Goal: Task Accomplishment & Management: Manage account settings

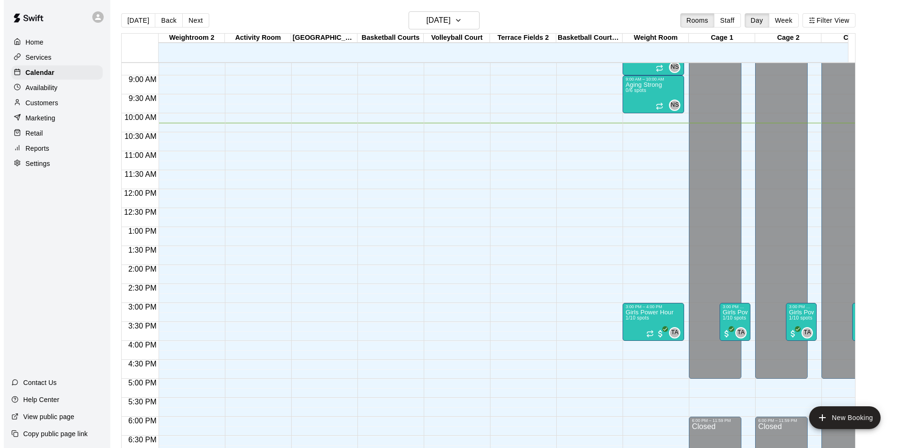
scroll to position [291, 0]
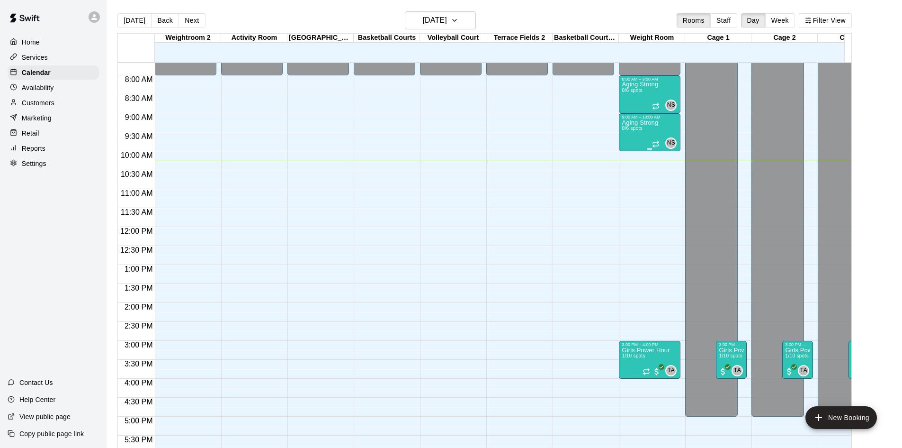
click at [646, 123] on p "Aging Strong" at bounding box center [640, 123] width 36 height 0
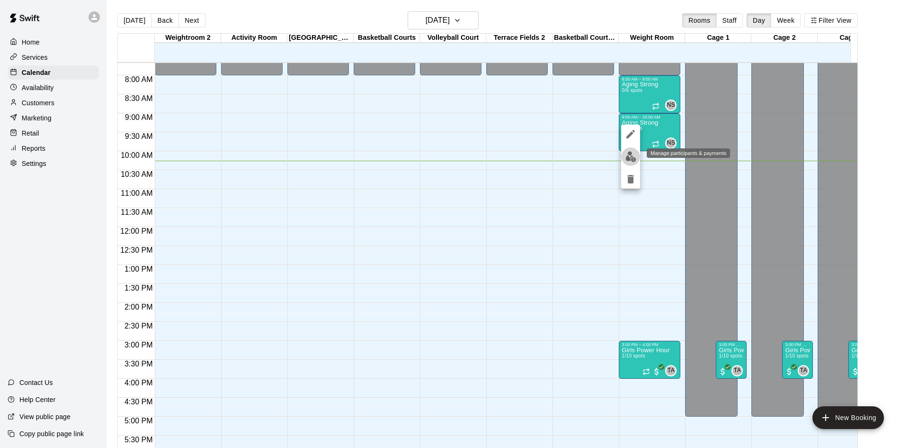
click at [626, 155] on img "edit" at bounding box center [631, 156] width 11 height 11
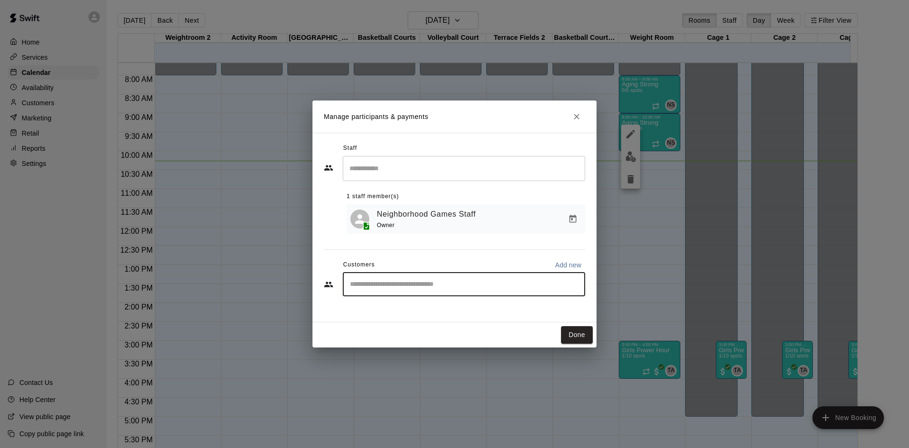
click at [446, 287] on input "Start typing to search customers..." at bounding box center [464, 283] width 234 height 9
type input "******"
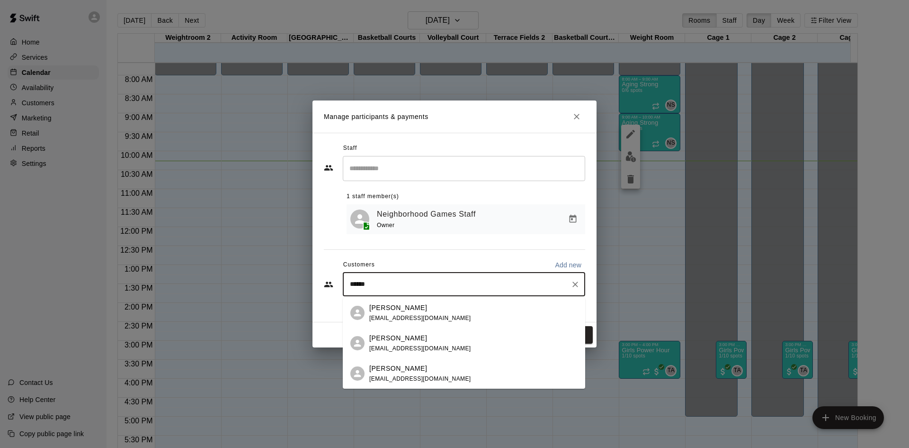
click at [434, 316] on span "[EMAIL_ADDRESS][DOMAIN_NAME]" at bounding box center [420, 317] width 102 height 7
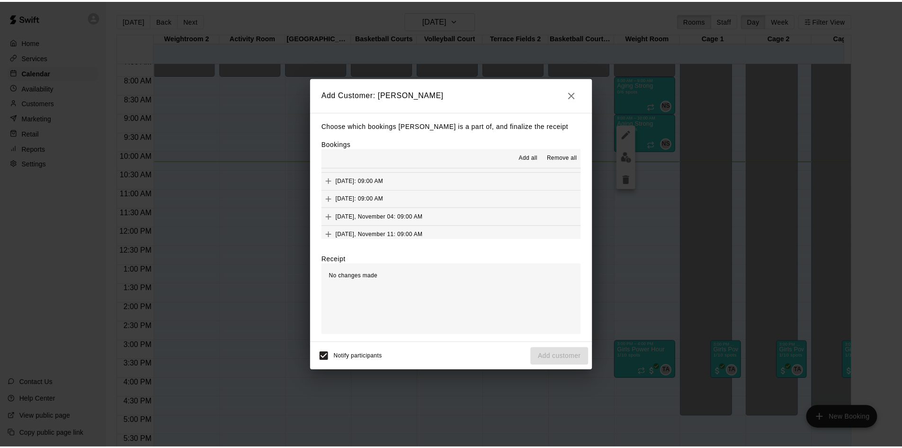
scroll to position [568, 0]
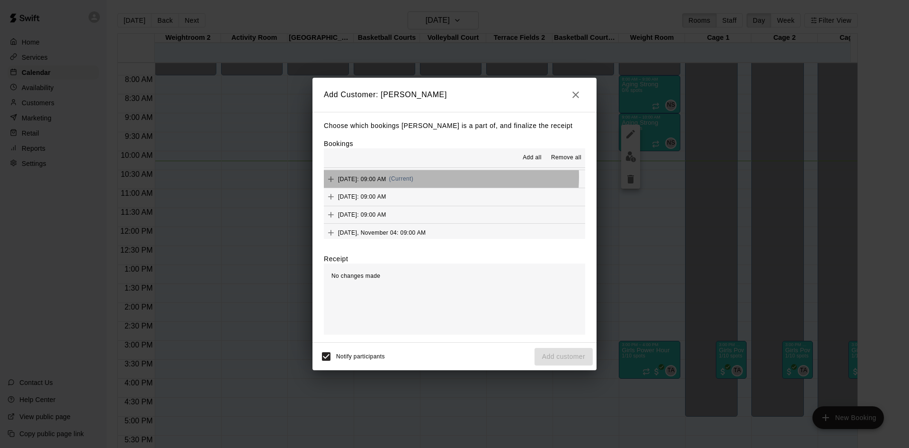
click at [413, 177] on div "[DATE]: 09:00 AM (Current)" at bounding box center [369, 179] width 90 height 14
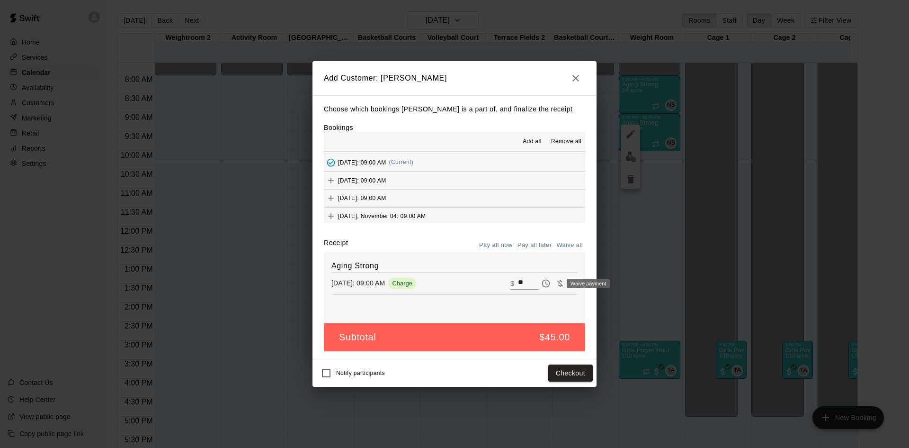
drag, startPoint x: 548, startPoint y: 278, endPoint x: 553, endPoint y: 280, distance: 5.7
click at [553, 278] on span "Waive payment" at bounding box center [560, 282] width 14 height 8
drag, startPoint x: 553, startPoint y: 280, endPoint x: 550, endPoint y: 320, distance: 40.4
click at [556, 280] on icon "Waive payment" at bounding box center [560, 282] width 9 height 9
type input "*"
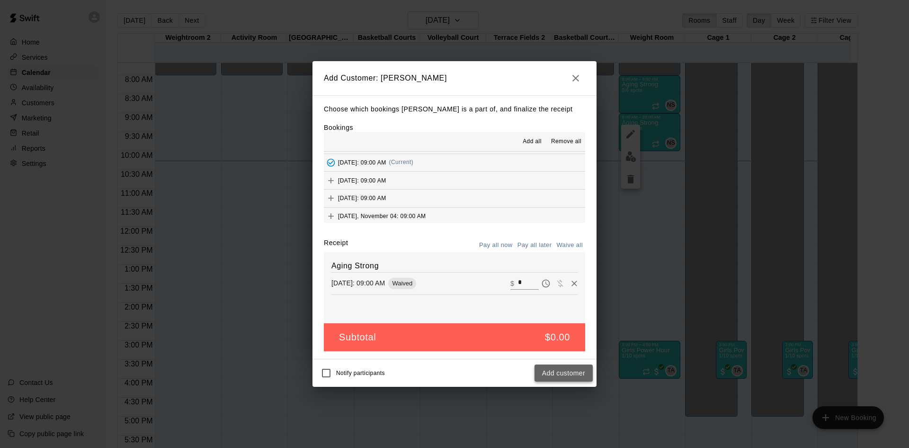
click at [563, 369] on button "Add customer" at bounding box center [564, 373] width 58 height 18
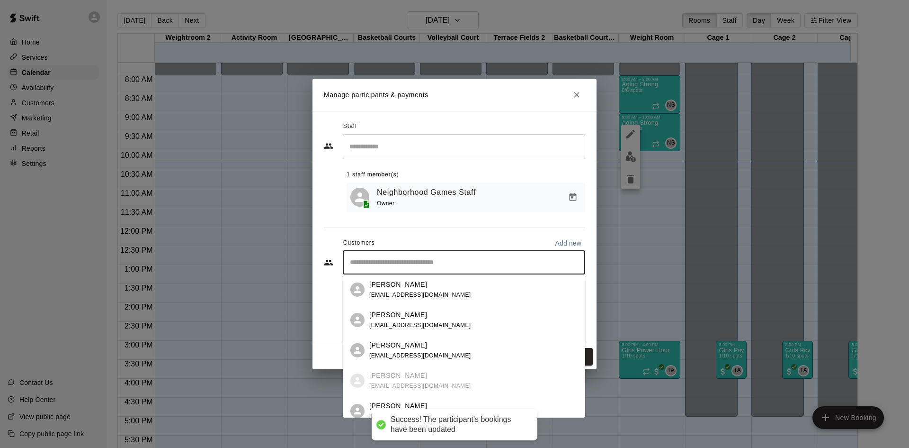
click at [442, 259] on input "Start typing to search customers..." at bounding box center [464, 262] width 234 height 9
drag, startPoint x: 281, startPoint y: 280, endPoint x: 399, endPoint y: 297, distance: 119.6
click at [284, 279] on div "Manage participants & payments Staff ​ 1 staff member(s) Neighborhood Games Sta…" at bounding box center [454, 224] width 909 height 448
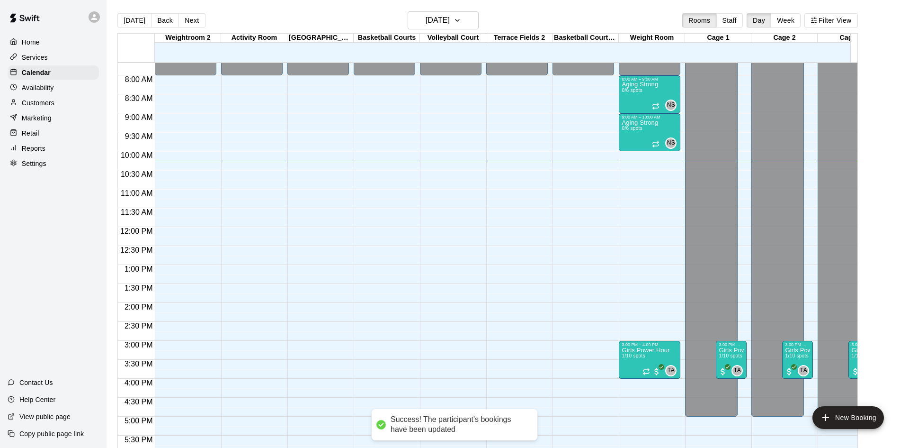
click at [392, 309] on div "Manage participants & payments Staff ​ 1 staff member(s) Neighborhood Games Sta…" at bounding box center [454, 224] width 909 height 448
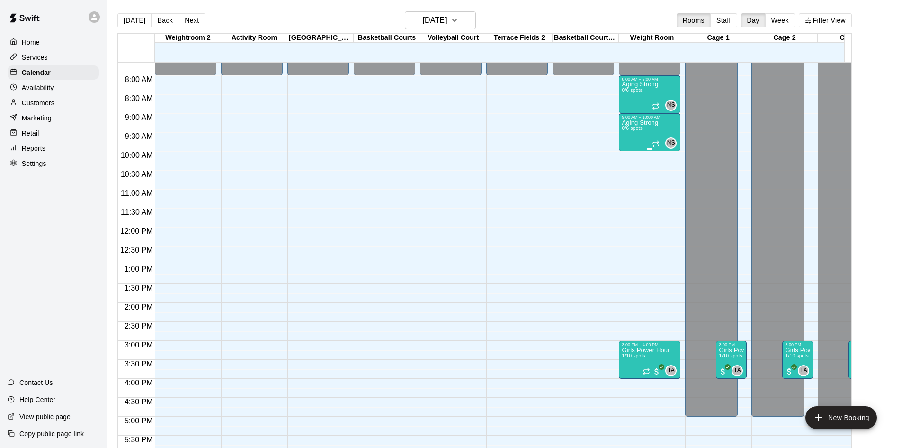
click at [650, 129] on div "Aging Strong 0/6 spots" at bounding box center [640, 343] width 36 height 448
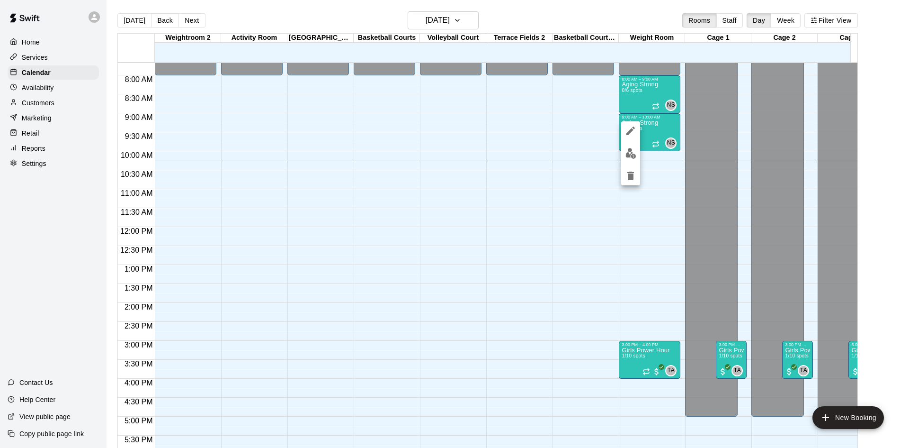
click at [623, 156] on button "edit" at bounding box center [630, 153] width 19 height 18
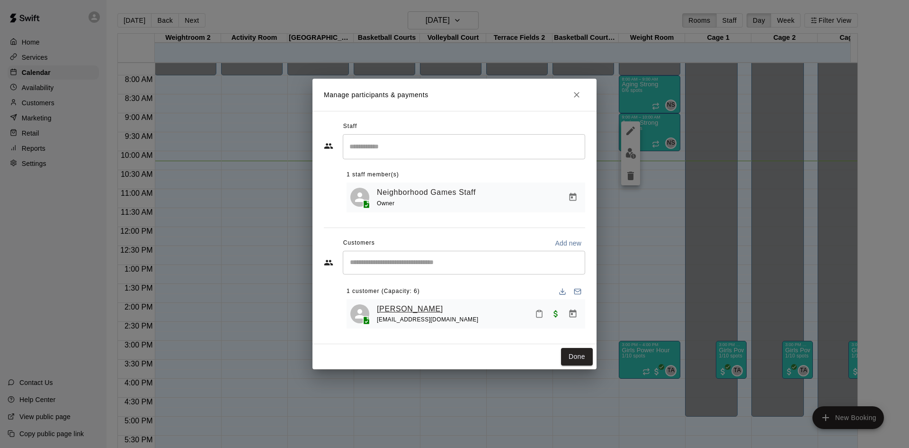
click at [411, 306] on link "[PERSON_NAME]" at bounding box center [410, 309] width 66 height 12
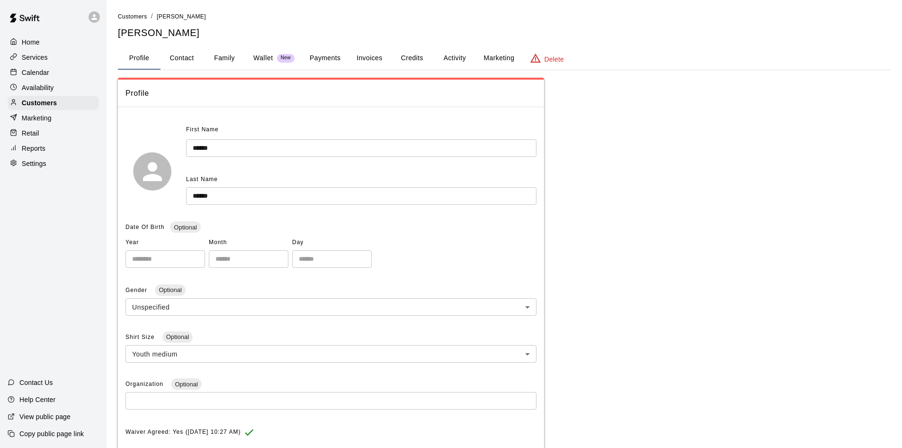
click at [411, 59] on button "Credits" at bounding box center [412, 58] width 43 height 23
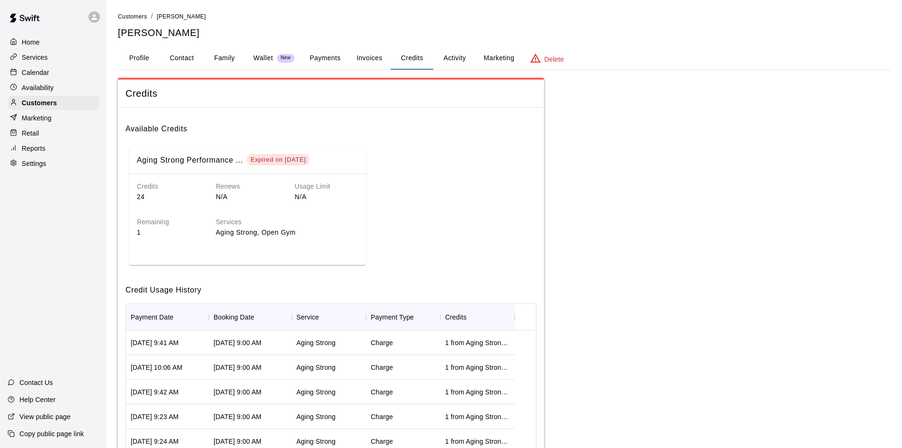
click at [453, 62] on button "Activity" at bounding box center [454, 58] width 43 height 23
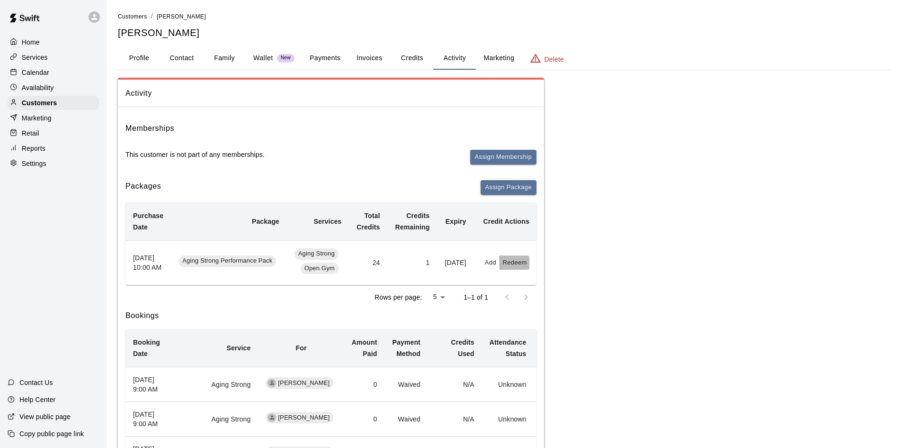
click at [518, 261] on button "Redeem" at bounding box center [514, 262] width 29 height 15
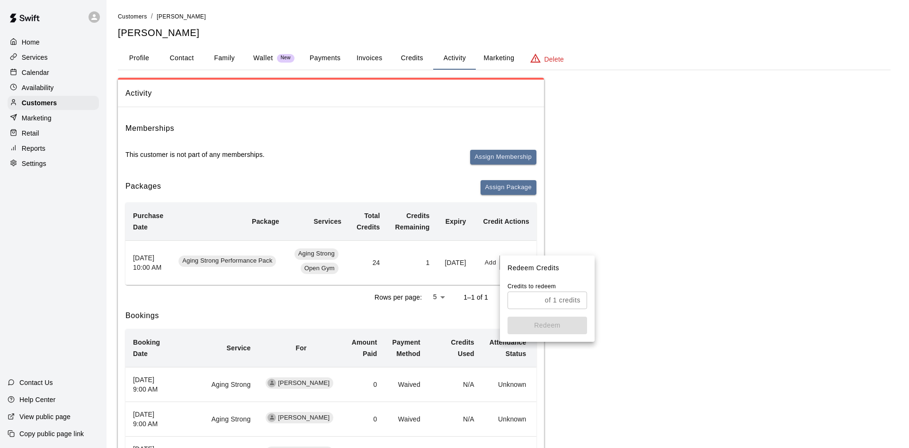
click at [531, 299] on input "text" at bounding box center [525, 300] width 34 height 18
type input "*"
click at [545, 320] on button "Redeem" at bounding box center [548, 325] width 80 height 18
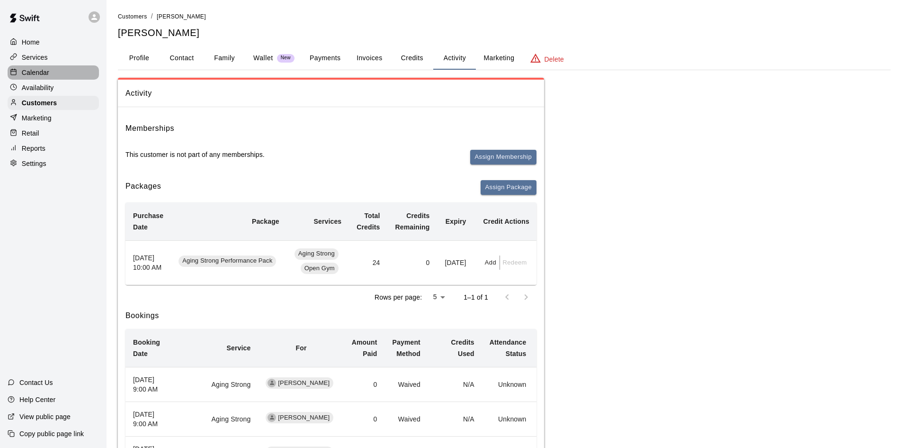
click at [54, 75] on div "Calendar" at bounding box center [53, 72] width 91 height 14
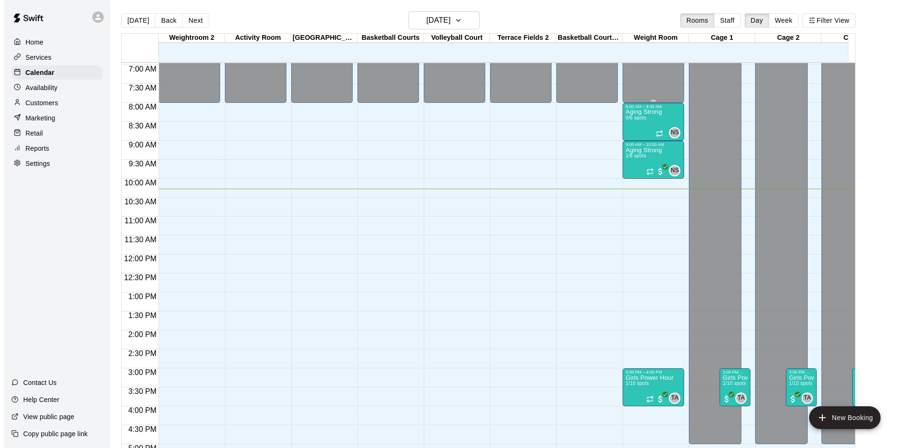
scroll to position [200, 0]
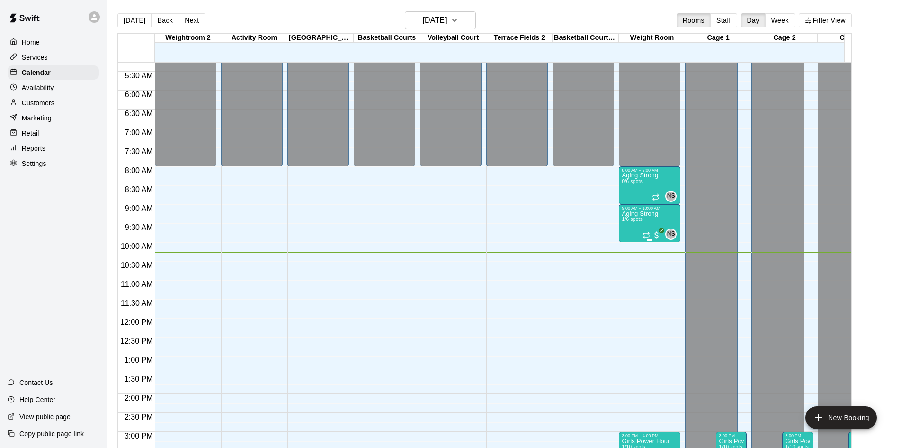
click at [638, 210] on div "9:00 AM – 10:00 AM" at bounding box center [650, 208] width 56 height 5
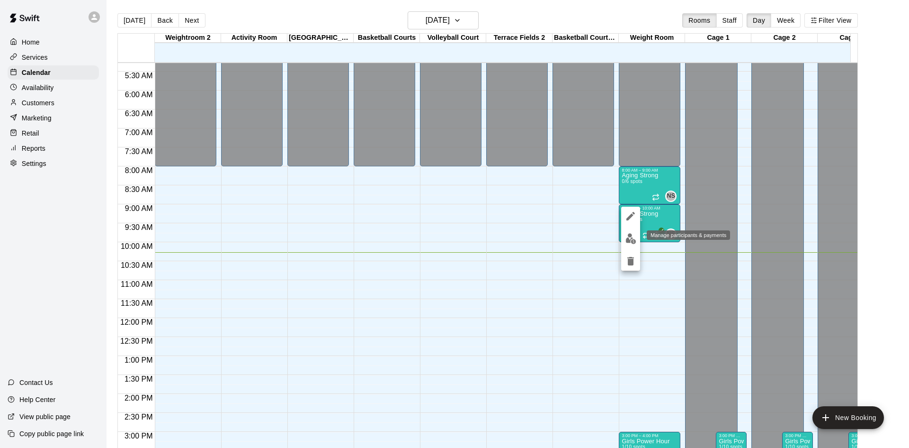
click at [630, 237] on img "edit" at bounding box center [631, 238] width 11 height 11
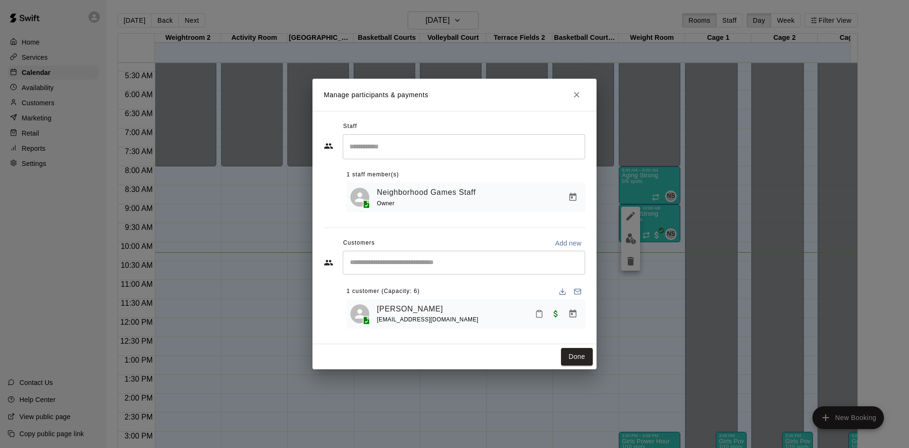
click at [451, 263] on input "Start typing to search customers..." at bounding box center [464, 262] width 234 height 9
type input "*****"
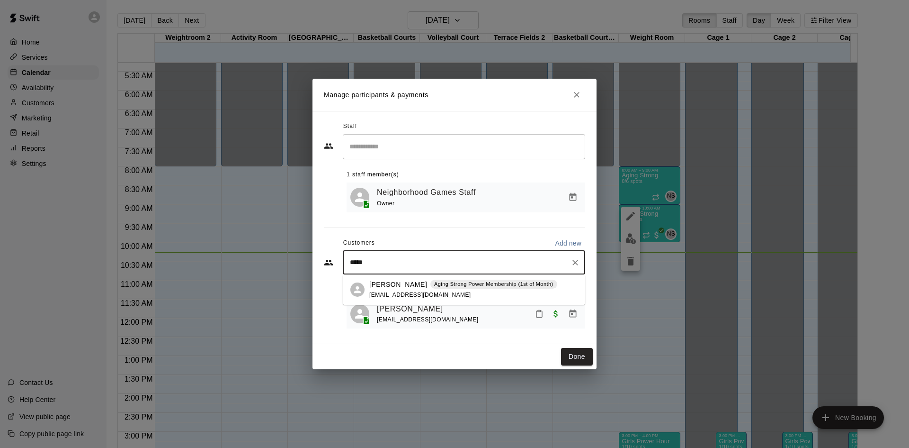
click at [427, 293] on div "[PERSON_NAME] Aging Strong Power Membership (1st of Month) [EMAIL_ADDRESS][DOMA…" at bounding box center [463, 289] width 188 height 20
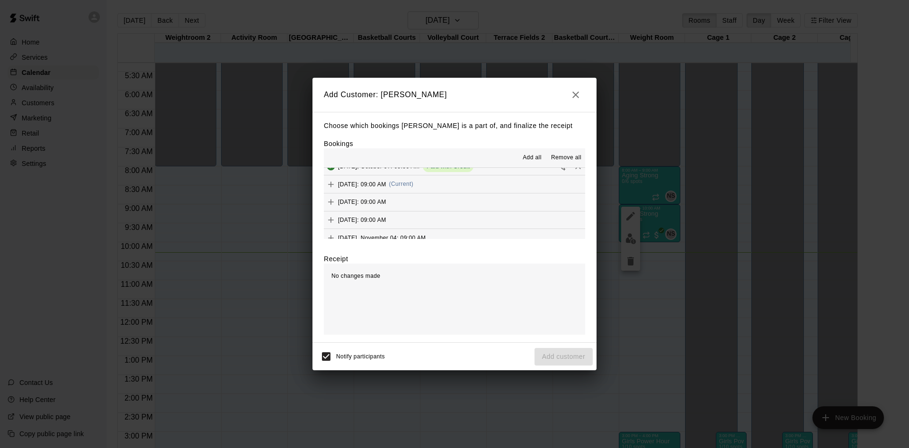
scroll to position [568, 0]
click at [464, 180] on button "[DATE]: 09:00 AM (Current)" at bounding box center [454, 179] width 261 height 18
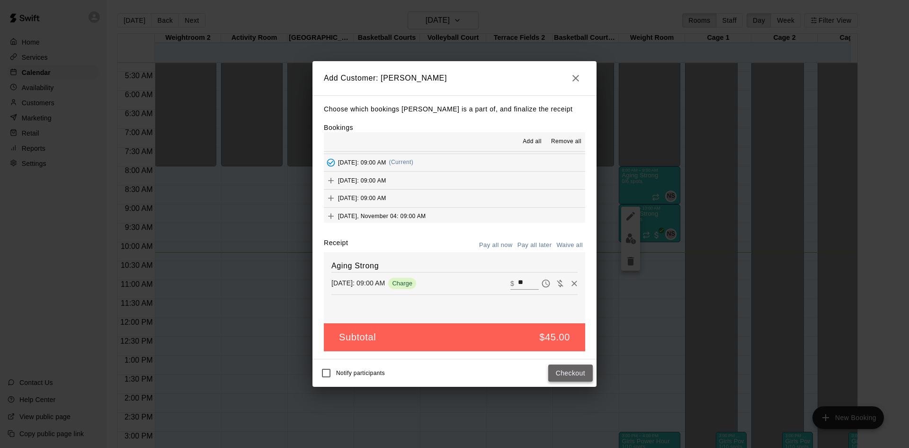
click at [562, 370] on button "Checkout" at bounding box center [570, 373] width 45 height 18
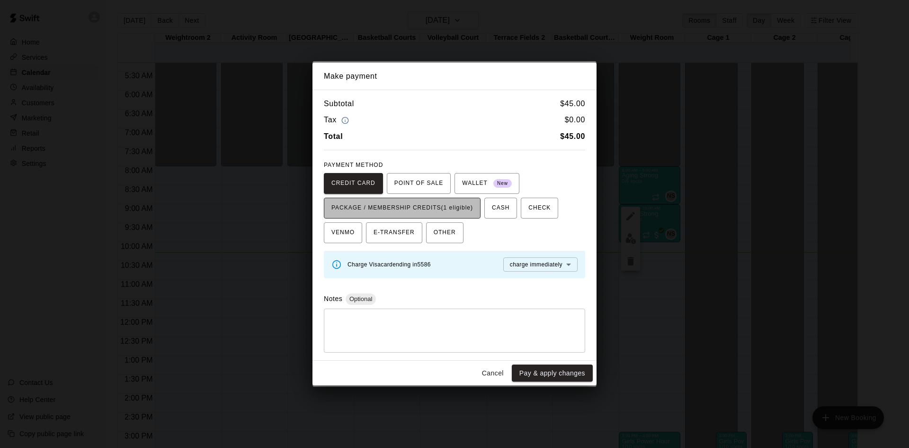
click at [453, 209] on span "PACKAGE / MEMBERSHIP CREDITS (1 eligible)" at bounding box center [403, 207] width 142 height 15
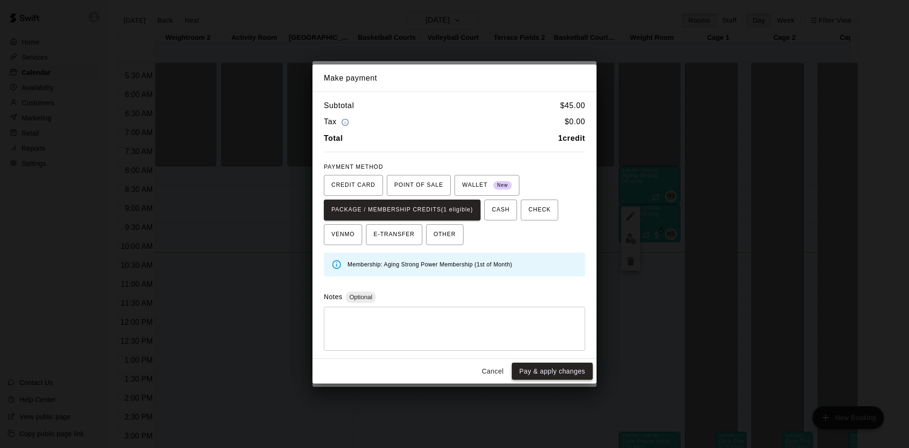
click at [538, 362] on div "Cancel Pay & apply changes" at bounding box center [455, 371] width 284 height 25
click at [534, 372] on button "Pay & apply changes" at bounding box center [552, 371] width 81 height 18
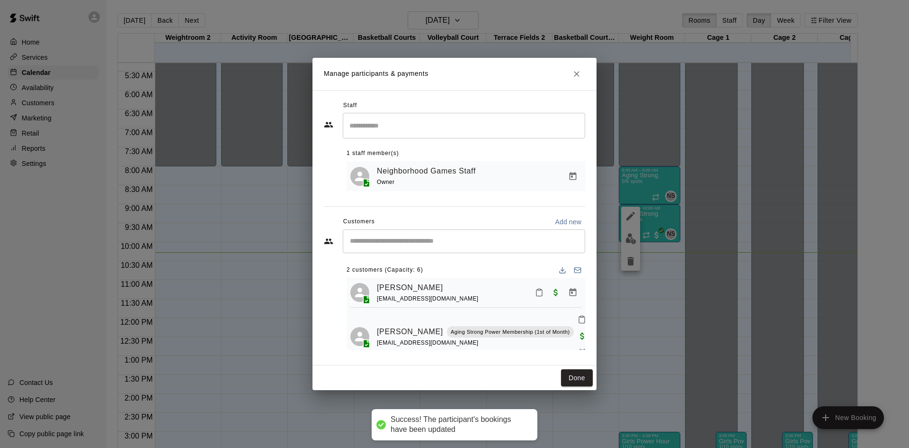
click at [482, 241] on input "Start typing to search customers..." at bounding box center [464, 240] width 234 height 9
type input "*****"
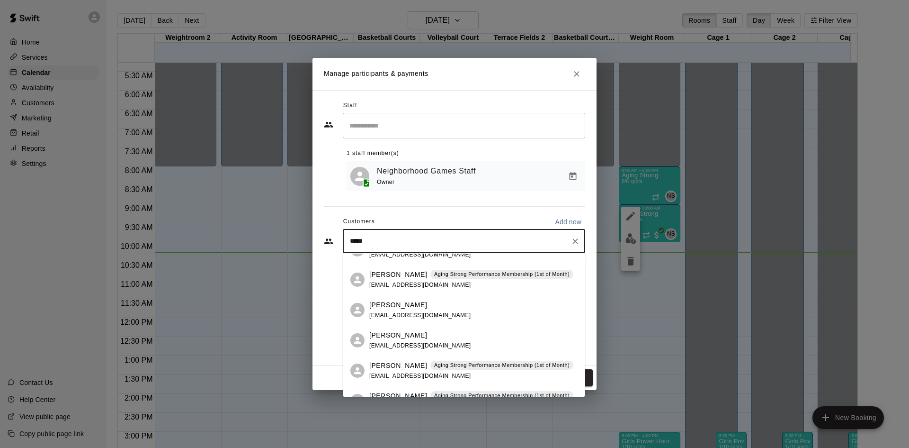
scroll to position [95, 0]
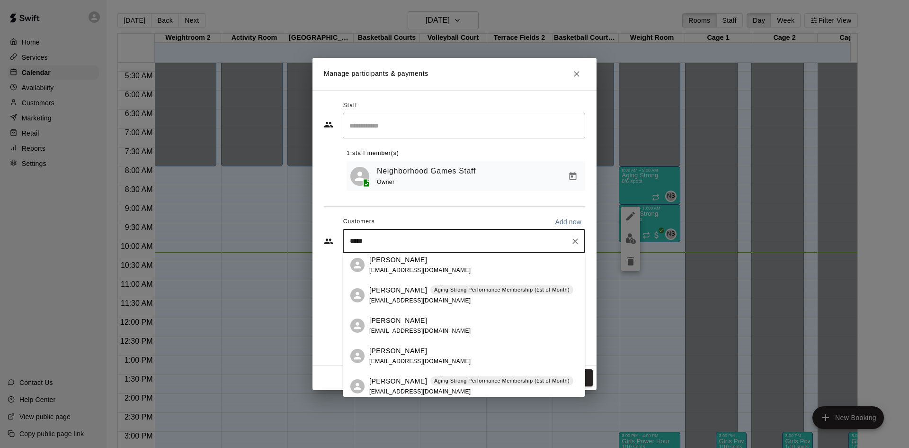
click at [452, 297] on span "[EMAIL_ADDRESS][DOMAIN_NAME]" at bounding box center [420, 300] width 102 height 7
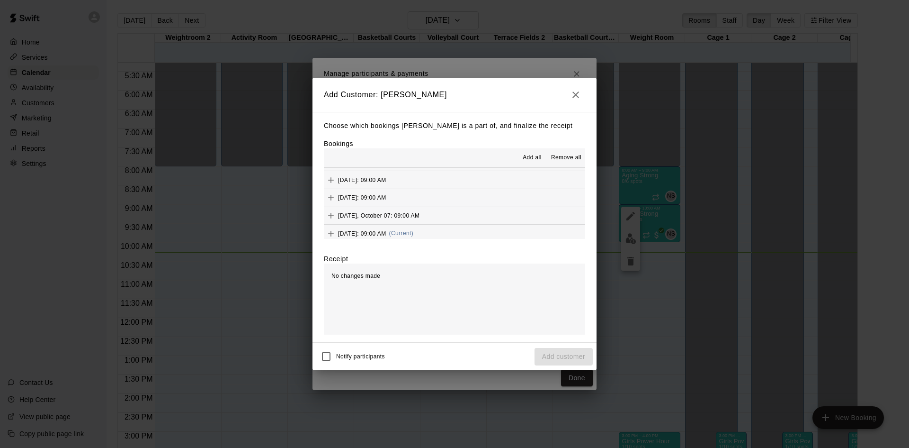
scroll to position [521, 0]
drag, startPoint x: 450, startPoint y: 225, endPoint x: 431, endPoint y: 260, distance: 40.0
click at [414, 225] on span "(Current)" at bounding box center [401, 226] width 25 height 7
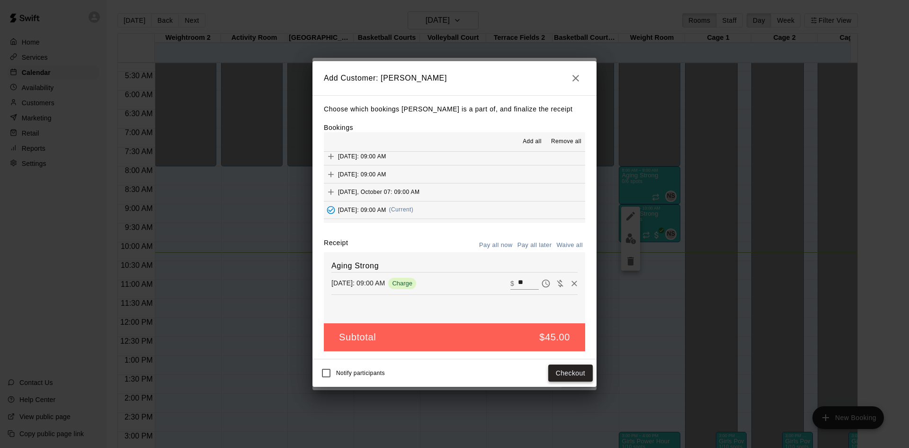
click at [570, 379] on button "Checkout" at bounding box center [570, 373] width 45 height 18
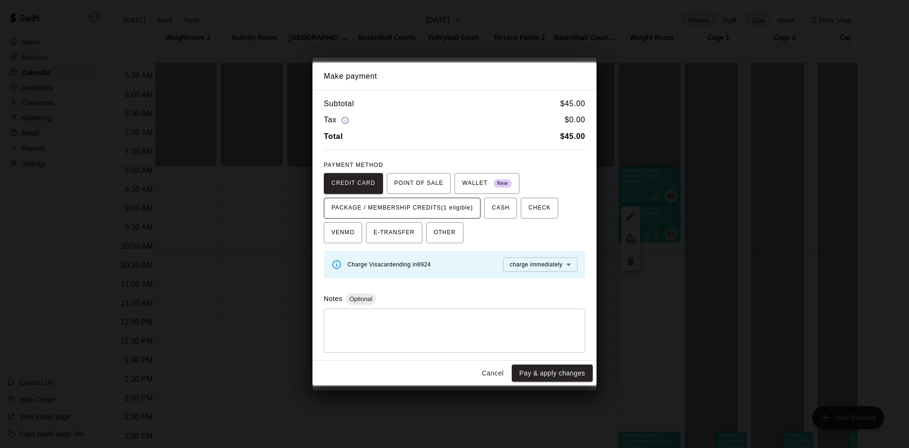
click at [462, 207] on span "PACKAGE / MEMBERSHIP CREDITS (1 eligible)" at bounding box center [403, 207] width 142 height 15
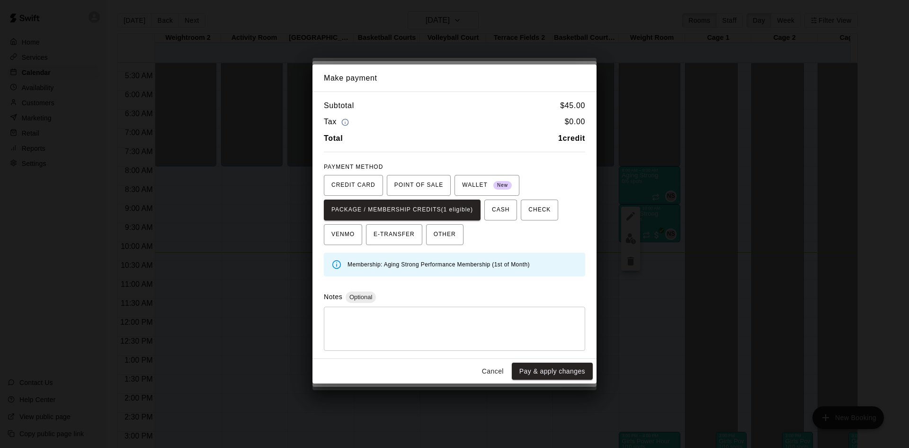
click at [530, 369] on button "Pay & apply changes" at bounding box center [552, 371] width 81 height 18
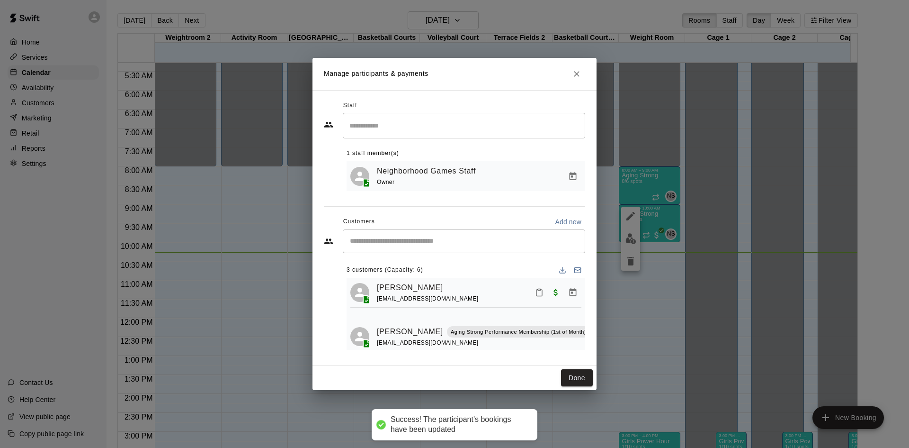
scroll to position [0, 0]
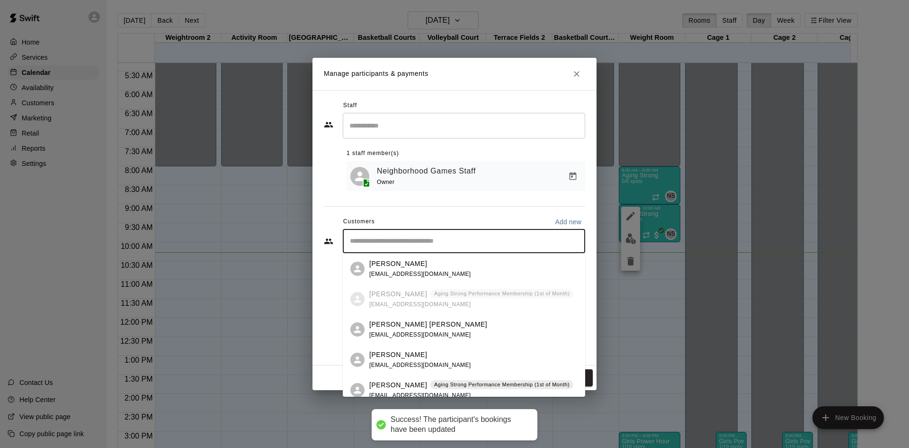
click at [456, 242] on input "Start typing to search customers..." at bounding box center [464, 240] width 234 height 9
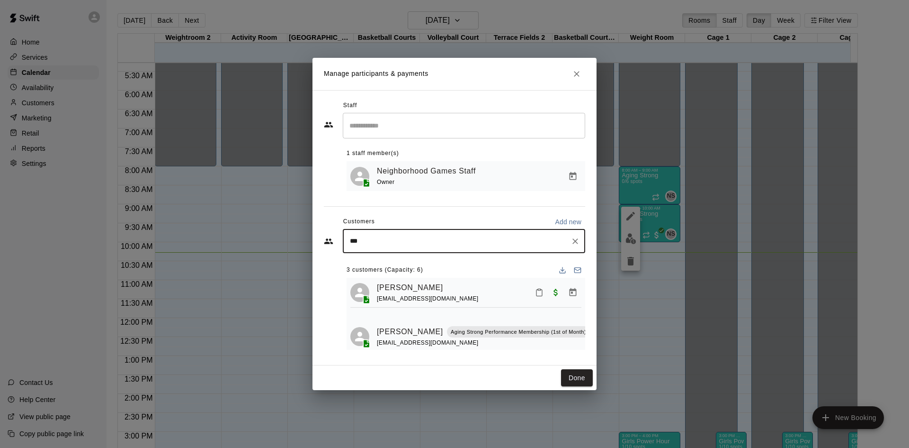
type input "****"
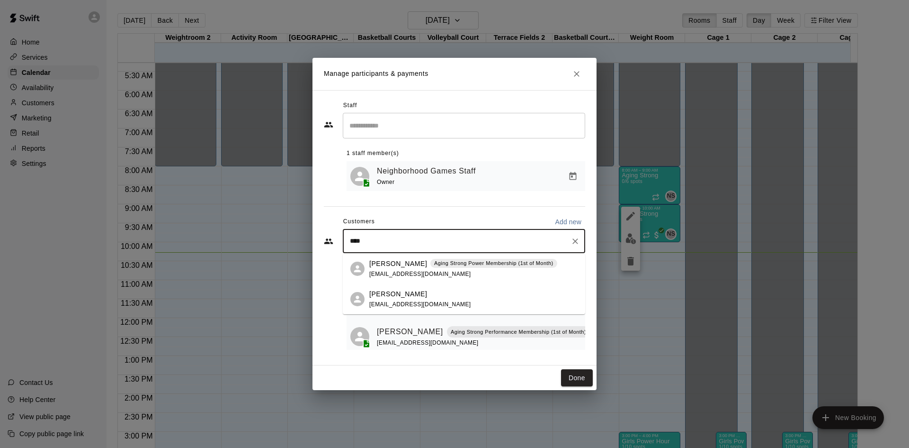
click at [435, 283] on div "[PERSON_NAME] Aging Strong Power Membership (1st of Month) [EMAIL_ADDRESS][DOMA…" at bounding box center [464, 268] width 242 height 30
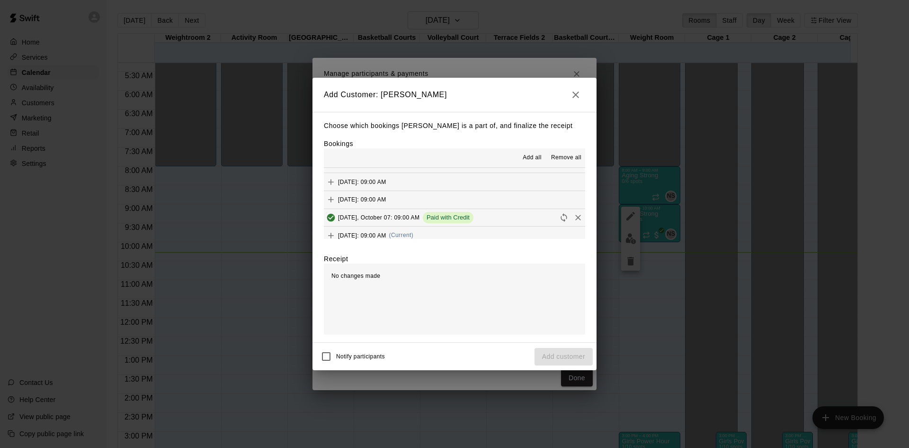
scroll to position [521, 0]
click at [414, 224] on span "(Current)" at bounding box center [401, 226] width 25 height 7
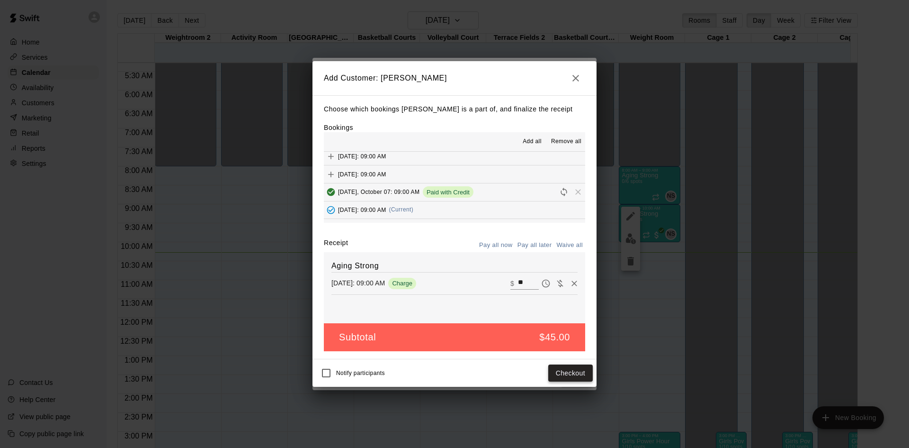
click at [575, 377] on button "Checkout" at bounding box center [570, 373] width 45 height 18
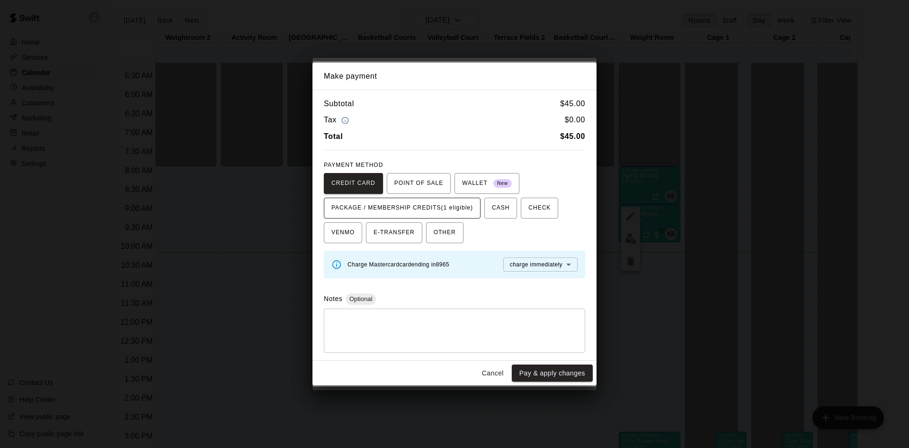
drag, startPoint x: 459, startPoint y: 203, endPoint x: 467, endPoint y: 215, distance: 14.3
click at [460, 204] on span "PACKAGE / MEMBERSHIP CREDITS (1 eligible)" at bounding box center [403, 207] width 142 height 15
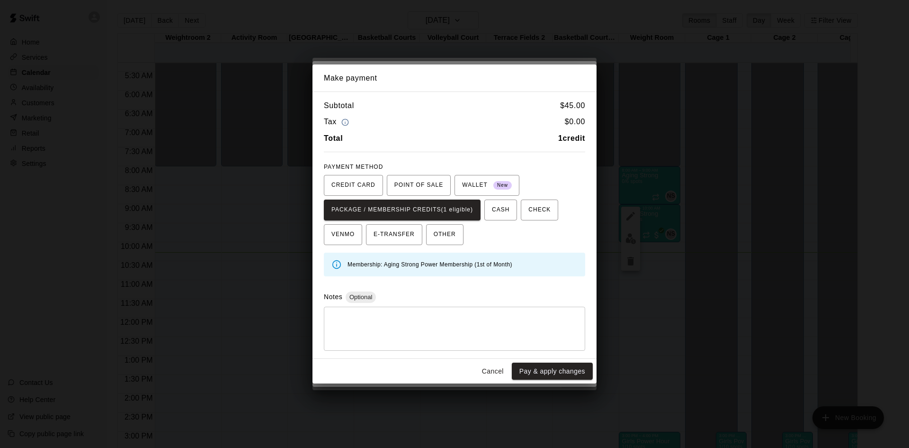
click at [519, 370] on button "Pay & apply changes" at bounding box center [552, 371] width 81 height 18
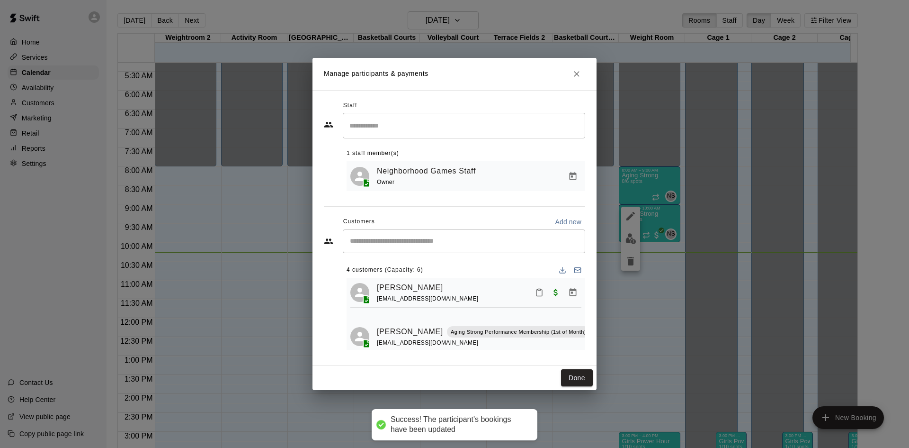
click at [464, 240] on input "Start typing to search customers..." at bounding box center [464, 240] width 234 height 9
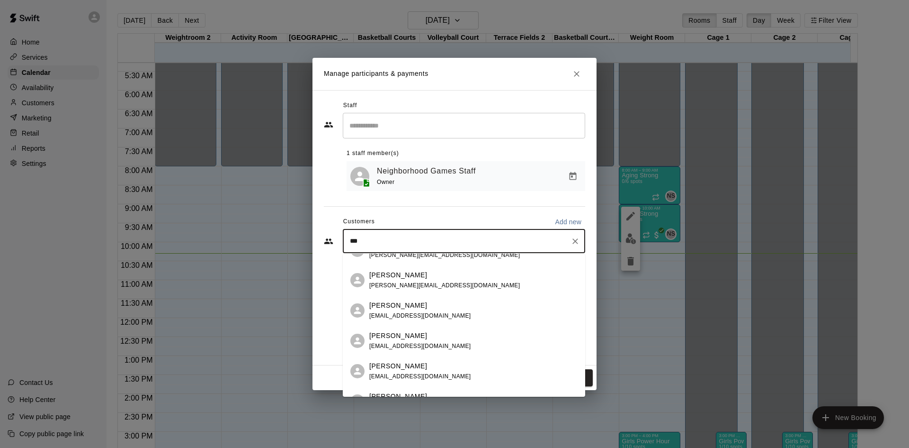
scroll to position [0, 0]
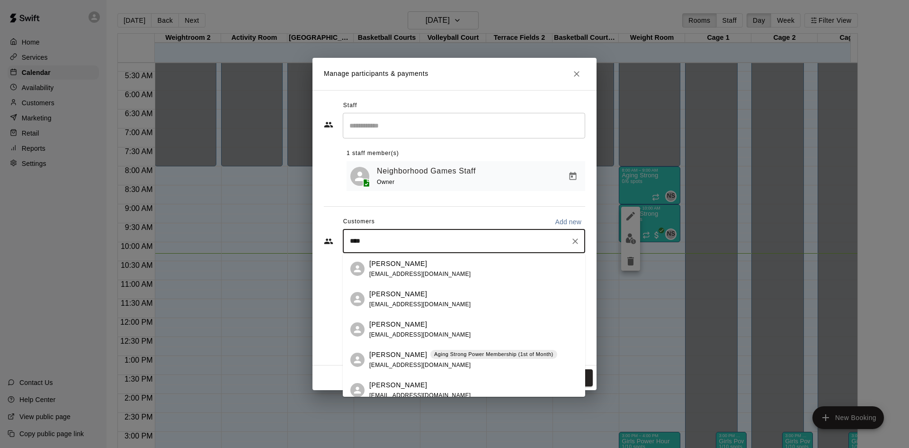
type input "*****"
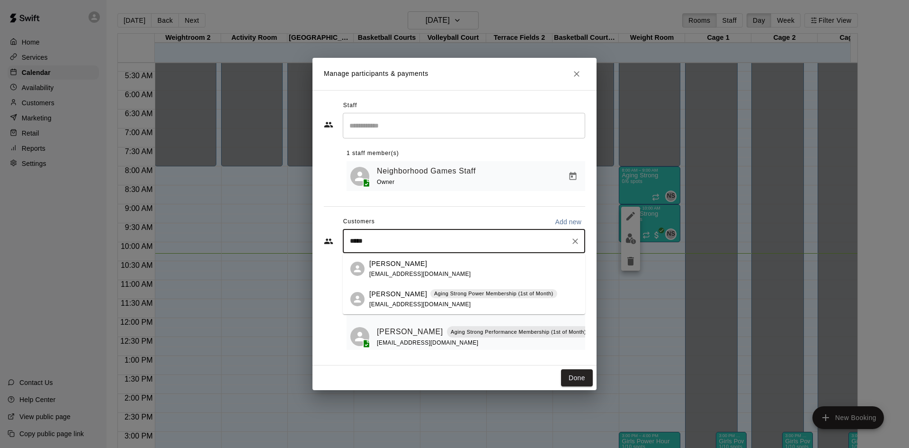
click at [434, 293] on p "Aging Strong Power Membership (1st of Month)" at bounding box center [493, 293] width 119 height 8
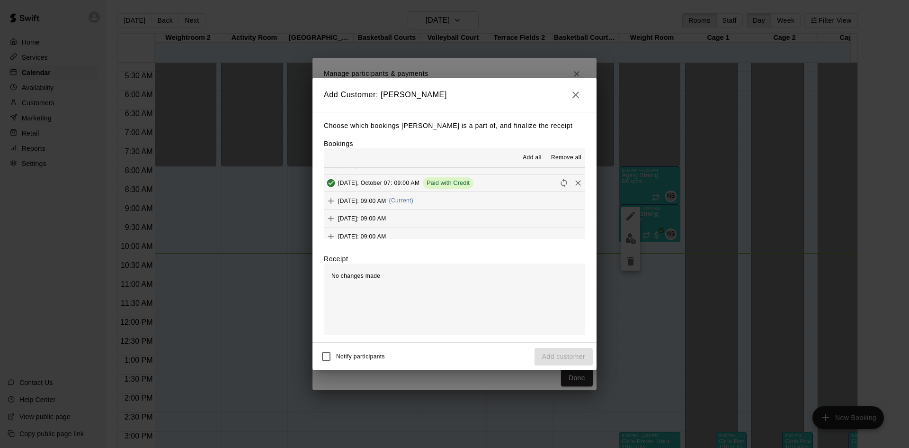
scroll to position [568, 0]
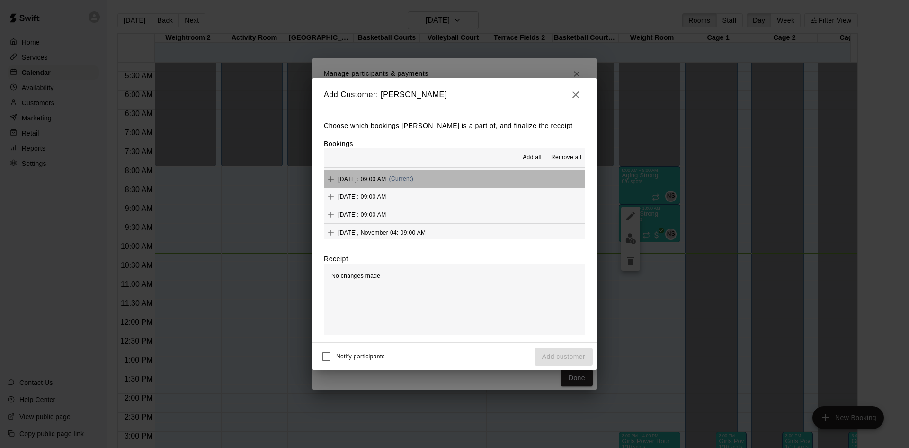
click at [459, 180] on button "[DATE]: 09:00 AM (Current)" at bounding box center [454, 179] width 261 height 18
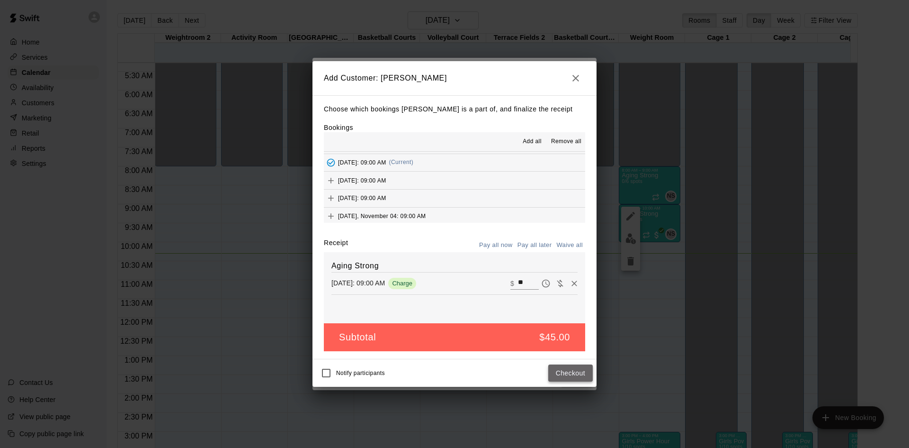
click at [569, 371] on button "Checkout" at bounding box center [570, 373] width 45 height 18
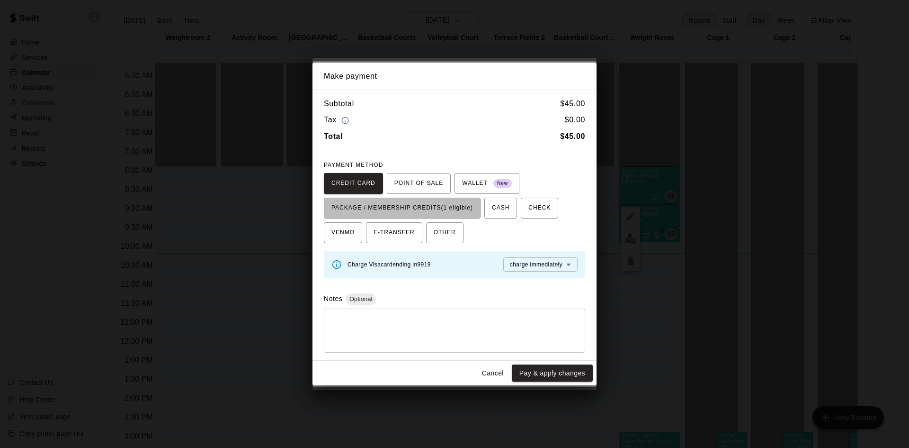
drag, startPoint x: 447, startPoint y: 206, endPoint x: 485, endPoint y: 239, distance: 50.0
click at [449, 207] on span "PACKAGE / MEMBERSHIP CREDITS (1 eligible)" at bounding box center [403, 207] width 142 height 15
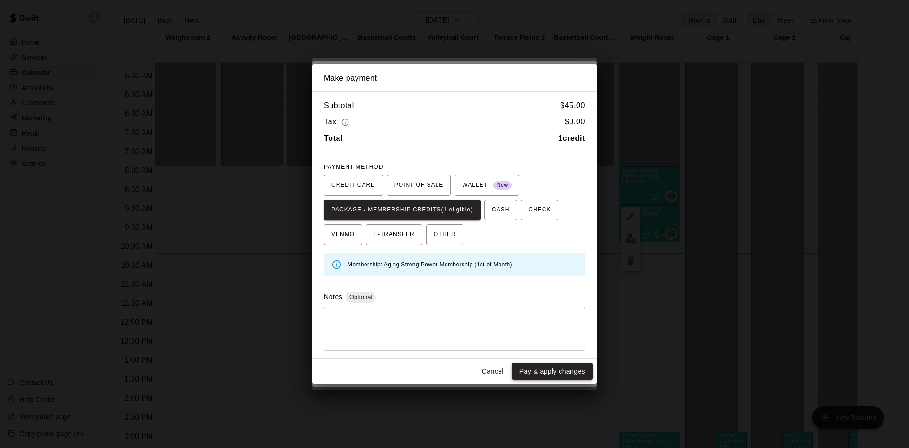
click at [541, 365] on button "Pay & apply changes" at bounding box center [552, 371] width 81 height 18
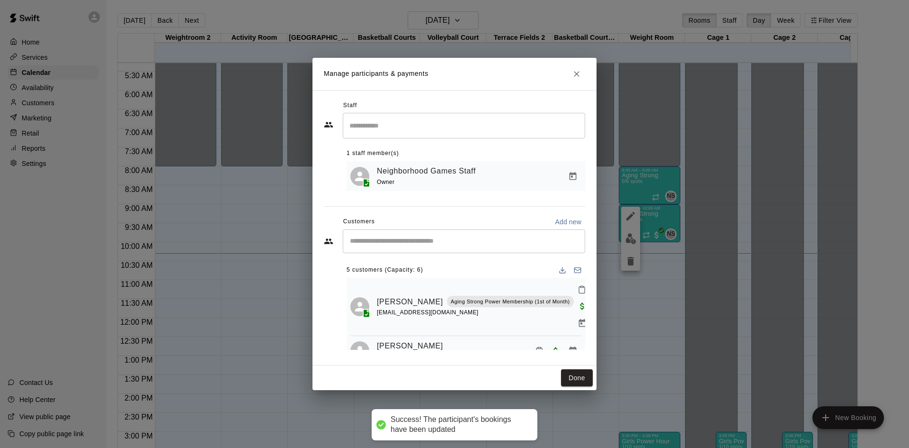
scroll to position [0, 0]
click at [571, 375] on button "Done" at bounding box center [577, 378] width 32 height 18
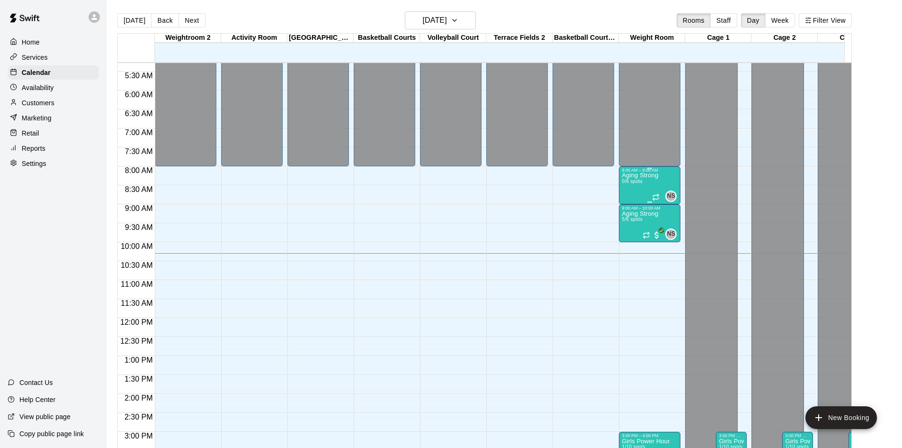
click at [636, 183] on span "0/6 spots" at bounding box center [632, 181] width 21 height 5
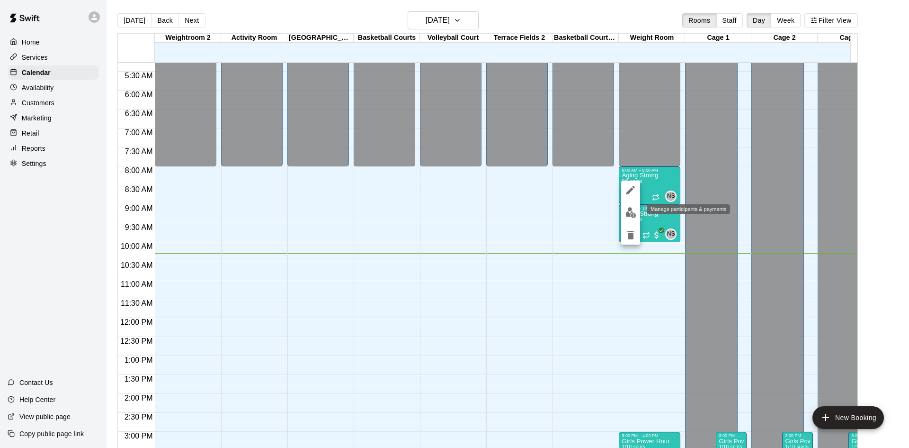
click at [627, 209] on img "edit" at bounding box center [631, 212] width 11 height 11
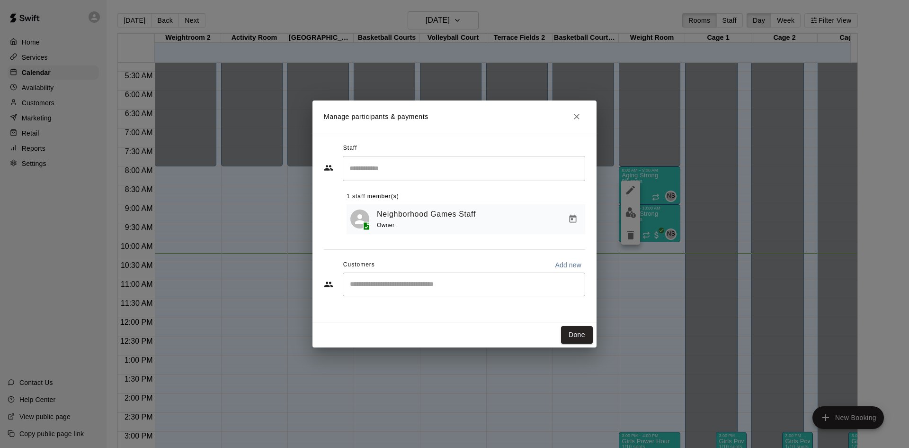
click at [466, 276] on div "​" at bounding box center [464, 284] width 242 height 24
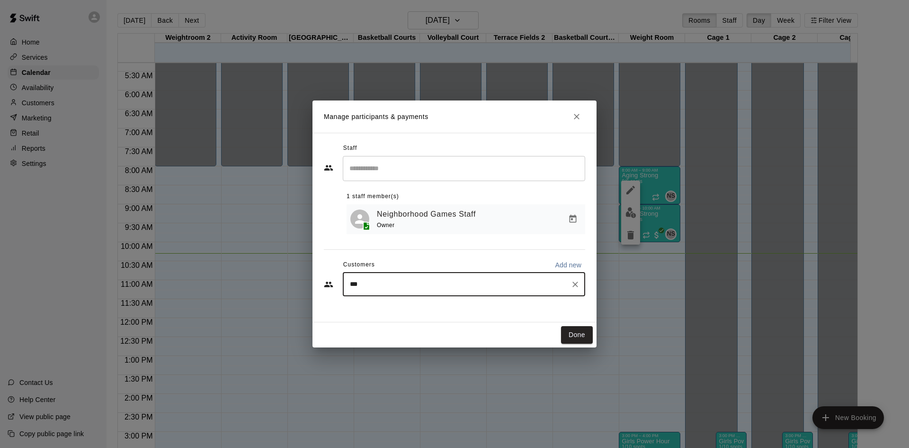
type input "****"
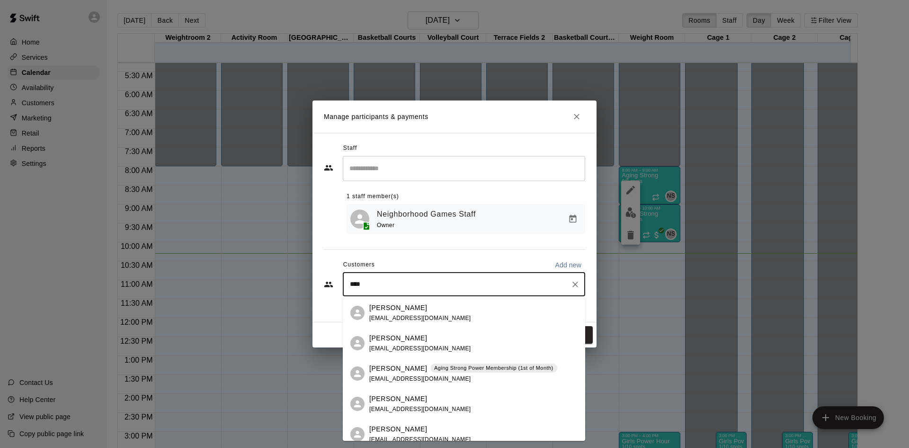
click at [432, 374] on div "[PERSON_NAME] Strong Power Membership (1st of Month) [EMAIL_ADDRESS][DOMAIN_NAM…" at bounding box center [463, 373] width 188 height 20
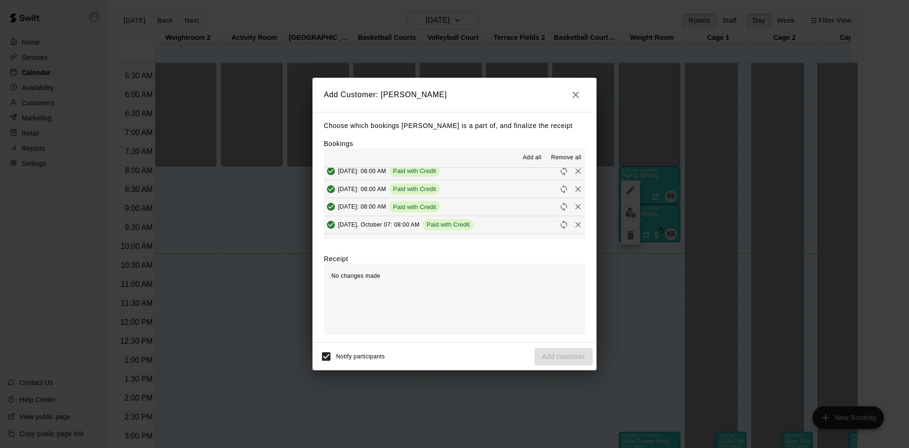
scroll to position [521, 0]
click at [454, 232] on button "[DATE]: 08:00 AM (Current)" at bounding box center [454, 226] width 261 height 18
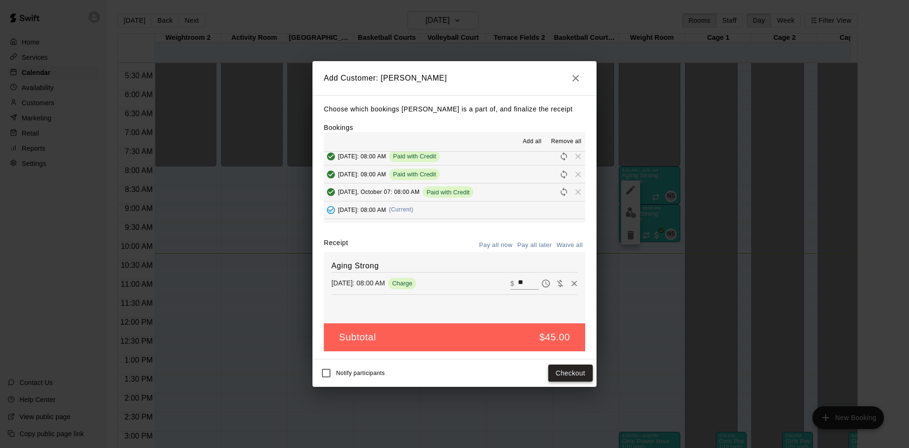
click at [557, 376] on button "Checkout" at bounding box center [570, 373] width 45 height 18
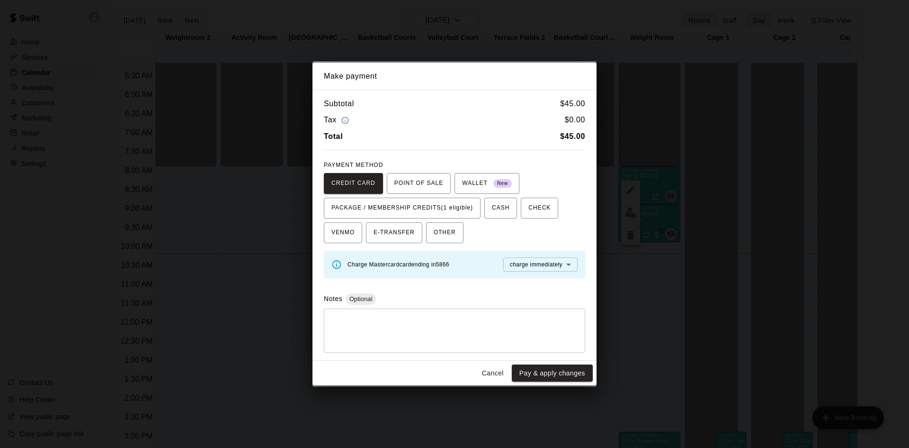
drag, startPoint x: 456, startPoint y: 210, endPoint x: 477, endPoint y: 233, distance: 31.2
click at [457, 212] on span "PACKAGE / MEMBERSHIP CREDITS (1 eligible)" at bounding box center [403, 207] width 142 height 15
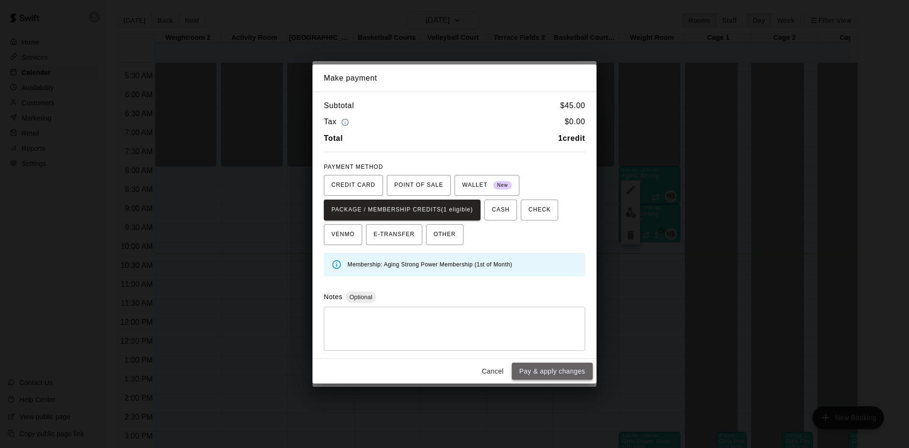
click at [534, 373] on button "Pay & apply changes" at bounding box center [552, 371] width 81 height 18
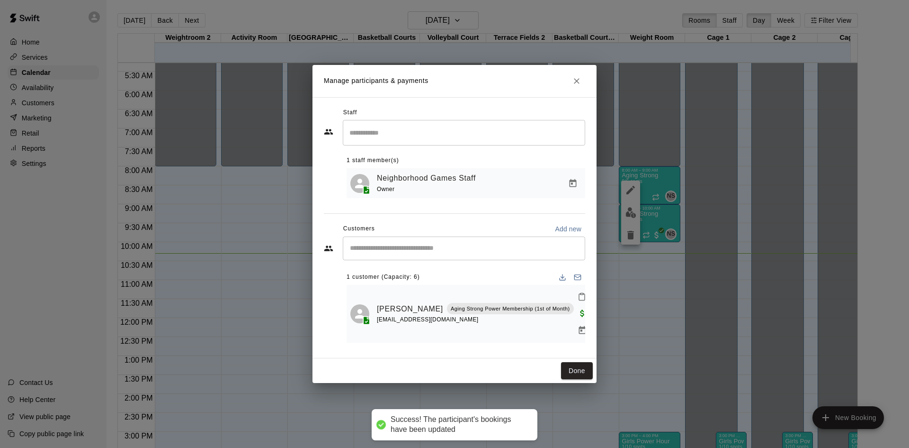
click at [474, 260] on div "​" at bounding box center [464, 248] width 242 height 24
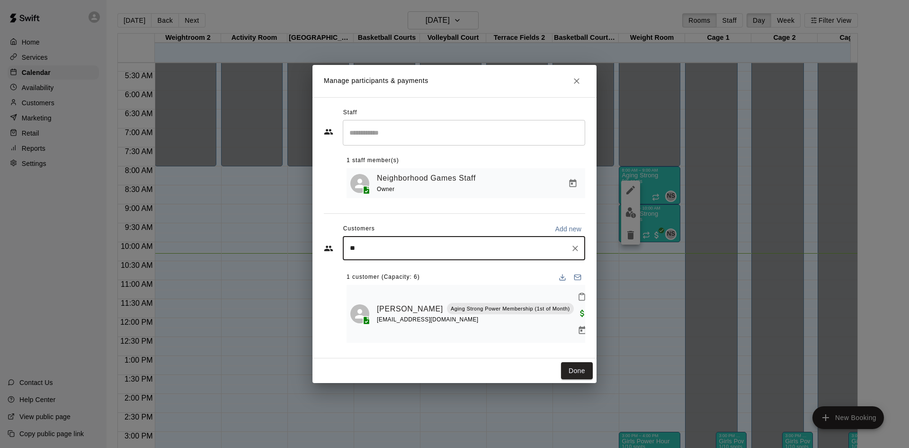
type input "***"
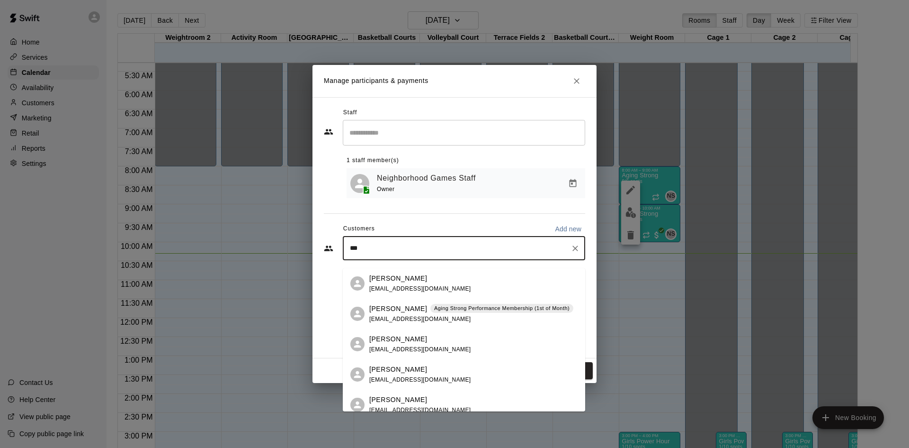
click at [457, 315] on div "[PERSON_NAME] Aging Strong Performance Membership (1st of Month) [EMAIL_ADDRESS…" at bounding box center [471, 314] width 204 height 20
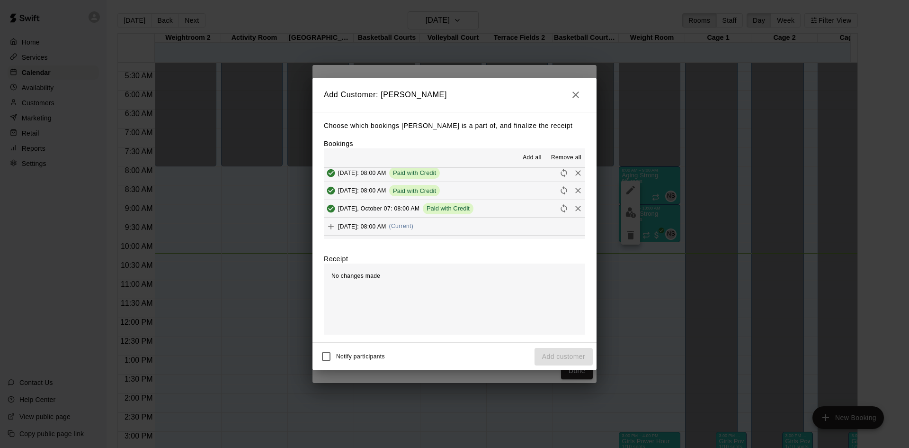
click at [467, 224] on button "[DATE]: 08:00 AM (Current)" at bounding box center [454, 226] width 261 height 18
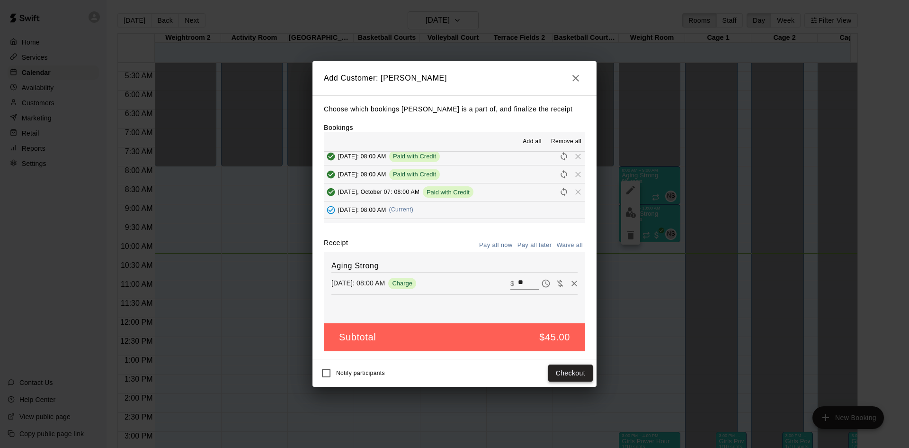
click at [576, 374] on button "Checkout" at bounding box center [570, 373] width 45 height 18
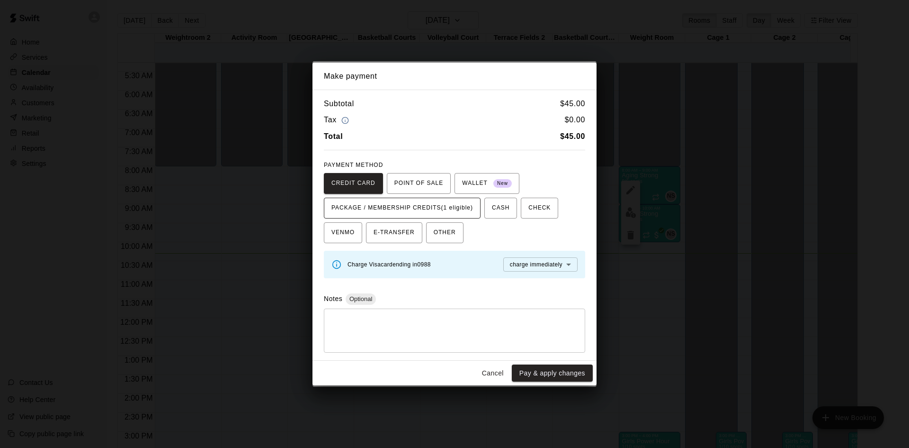
click at [469, 210] on span "PACKAGE / MEMBERSHIP CREDITS (1 eligible)" at bounding box center [403, 207] width 142 height 15
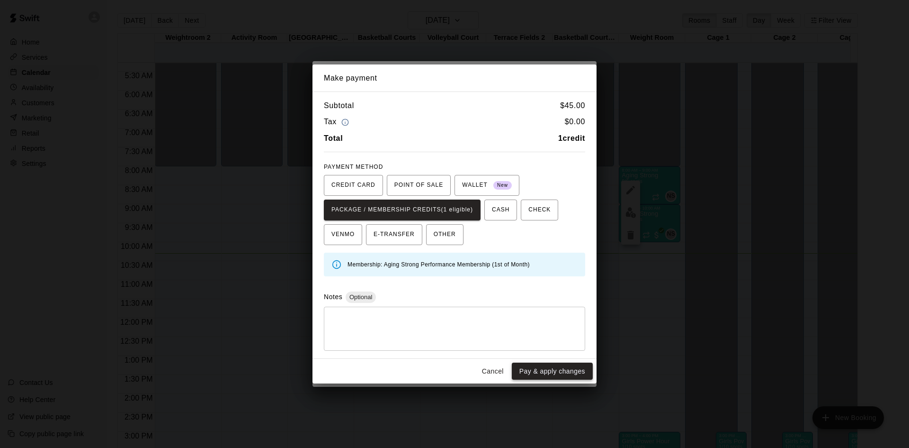
click at [532, 369] on button "Pay & apply changes" at bounding box center [552, 371] width 81 height 18
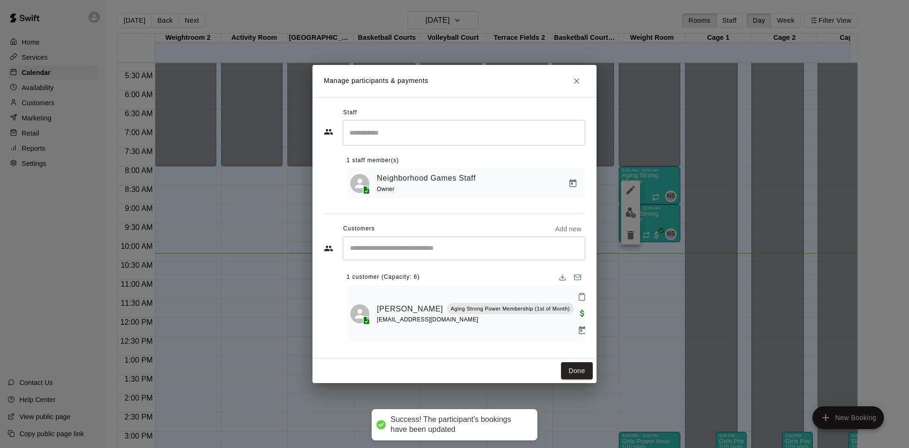
scroll to position [0, 0]
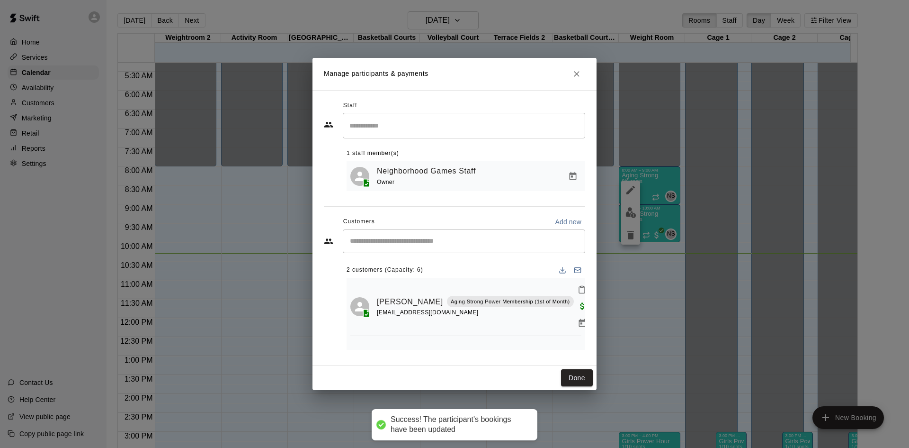
click at [473, 248] on div "​" at bounding box center [464, 241] width 242 height 24
type input "****"
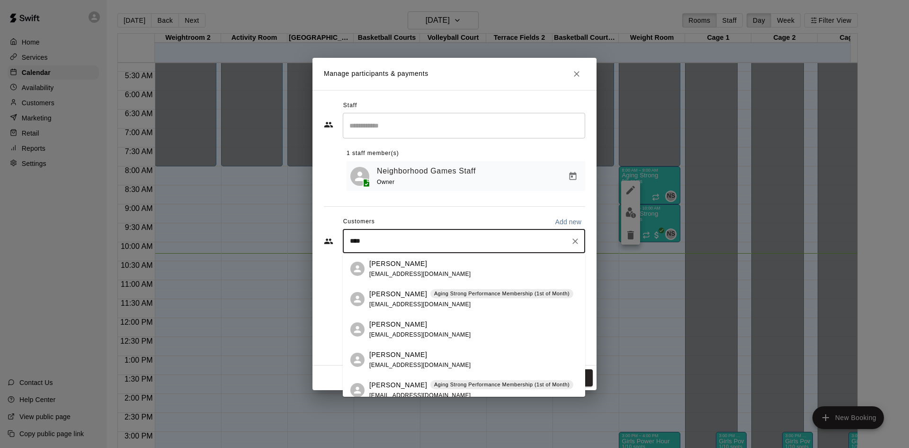
click at [454, 297] on p "Aging Strong Performance Membership (1st of Month)" at bounding box center [501, 293] width 135 height 8
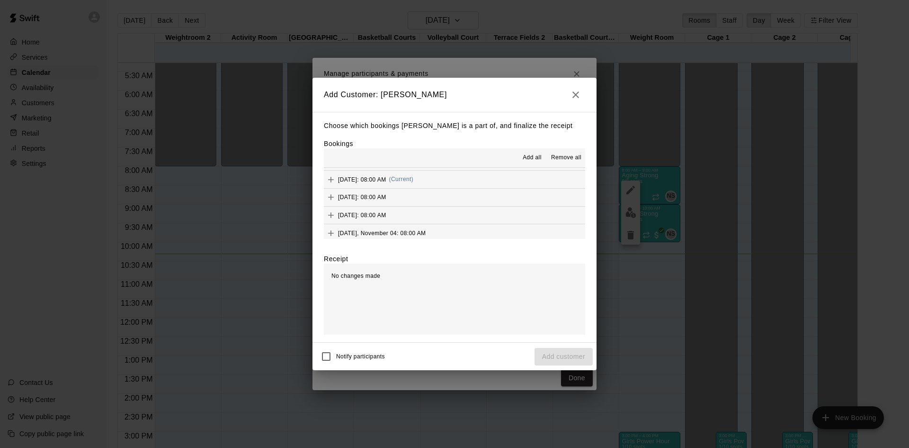
scroll to position [568, 0]
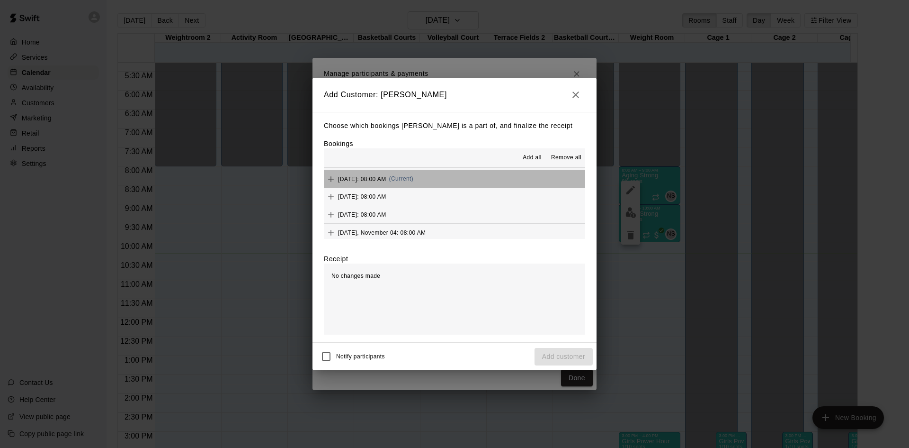
click at [456, 180] on button "[DATE]: 08:00 AM (Current)" at bounding box center [454, 179] width 261 height 18
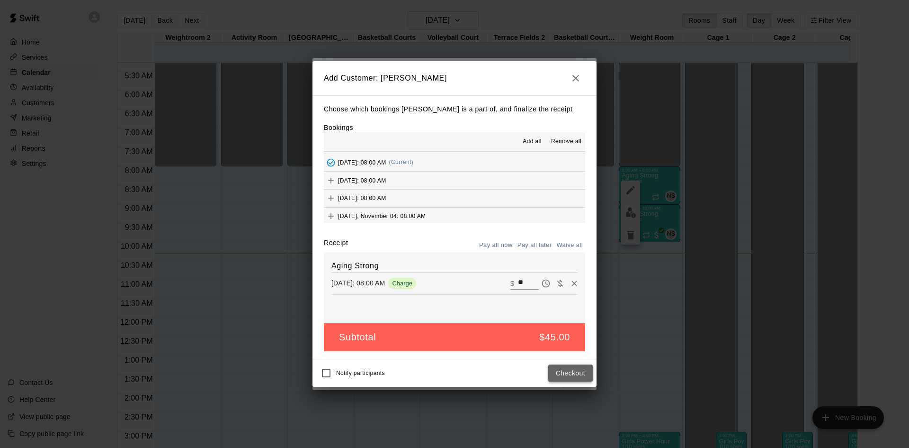
click at [559, 377] on button "Checkout" at bounding box center [570, 373] width 45 height 18
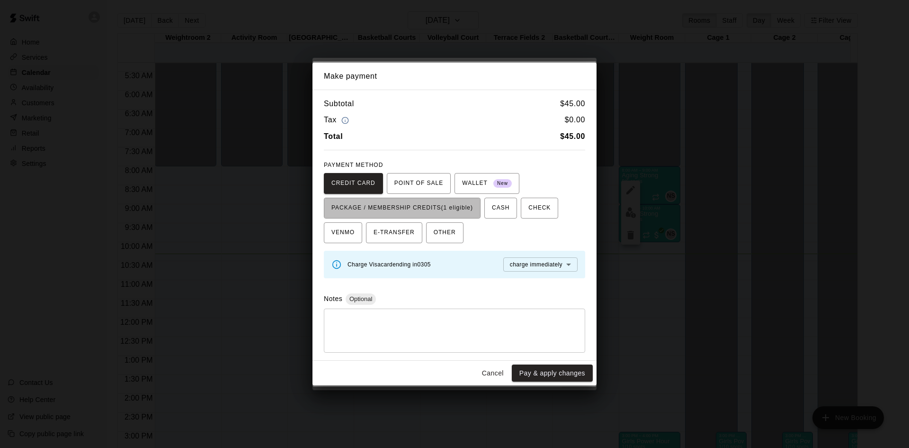
drag, startPoint x: 467, startPoint y: 213, endPoint x: 490, endPoint y: 258, distance: 49.8
click at [467, 215] on span "PACKAGE / MEMBERSHIP CREDITS (1 eligible)" at bounding box center [403, 207] width 142 height 15
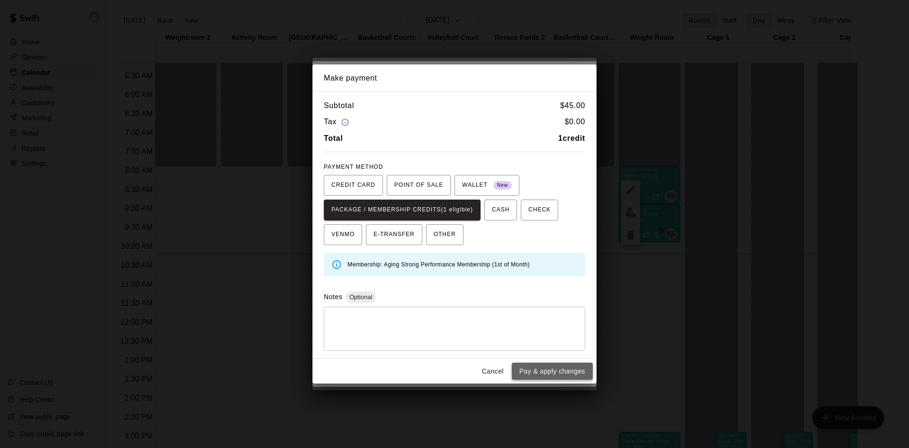
click at [530, 371] on button "Pay & apply changes" at bounding box center [552, 371] width 81 height 18
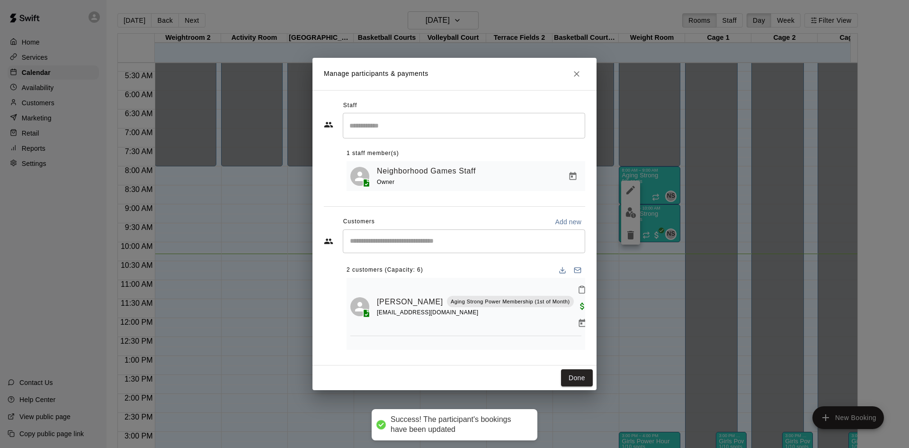
scroll to position [0, 0]
click at [465, 243] on input "Start typing to search customers..." at bounding box center [464, 240] width 234 height 9
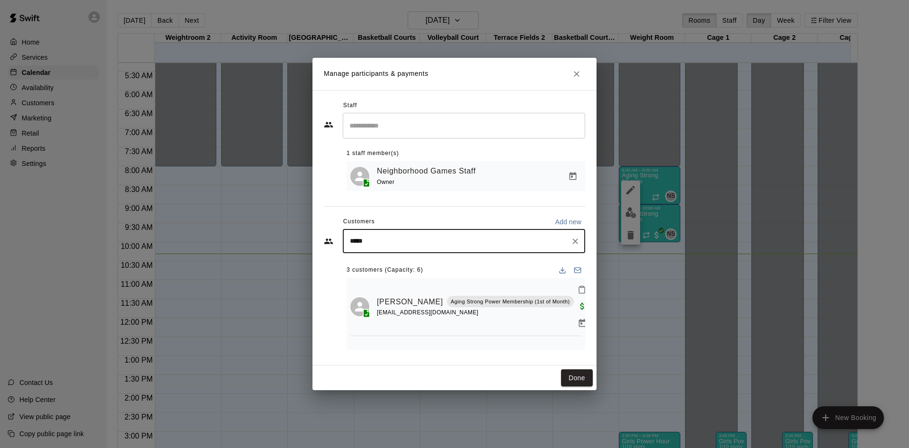
type input "******"
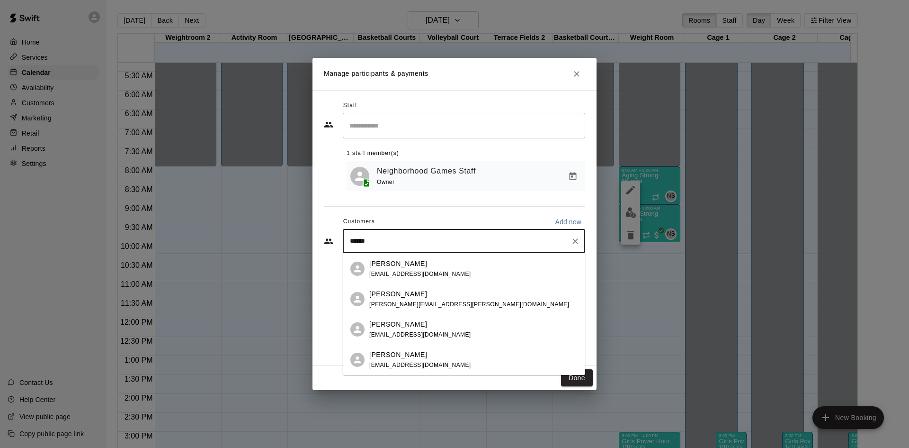
click at [463, 271] on div "[PERSON_NAME] [EMAIL_ADDRESS][DOMAIN_NAME]" at bounding box center [473, 269] width 208 height 20
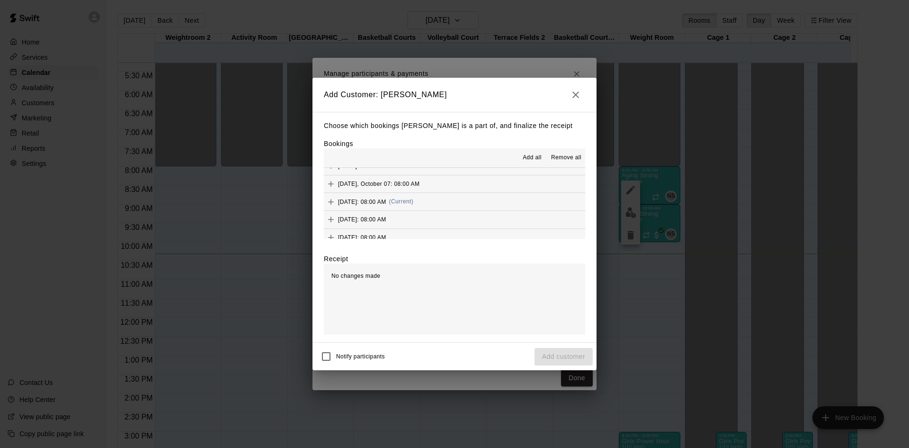
scroll to position [568, 0]
click at [463, 183] on button "[DATE]: 08:00 AM (Current)" at bounding box center [454, 179] width 261 height 18
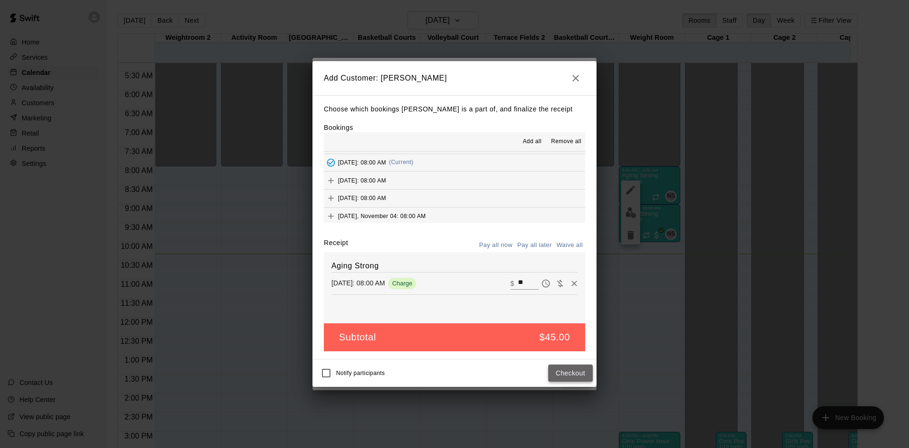
click at [571, 371] on button "Checkout" at bounding box center [570, 373] width 45 height 18
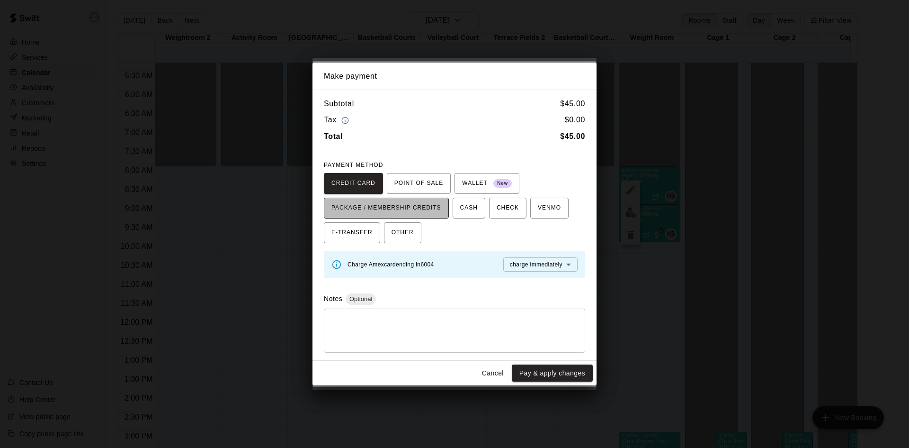
click at [442, 206] on button "PACKAGE / MEMBERSHIP CREDITS" at bounding box center [386, 208] width 125 height 21
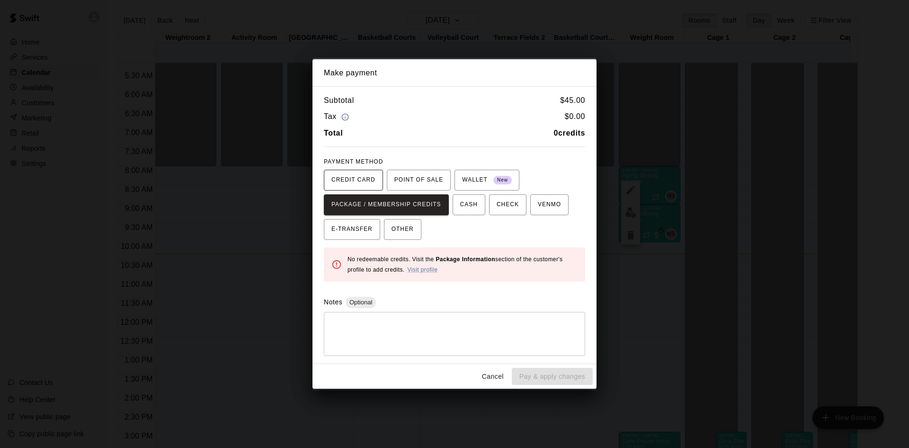
click at [374, 180] on span "CREDIT CARD" at bounding box center [354, 179] width 44 height 15
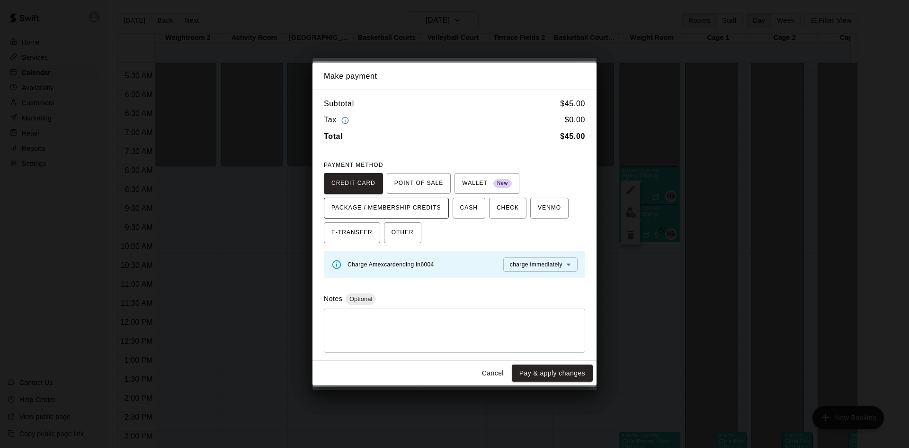
click at [402, 207] on span "PACKAGE / MEMBERSHIP CREDITS" at bounding box center [387, 207] width 110 height 15
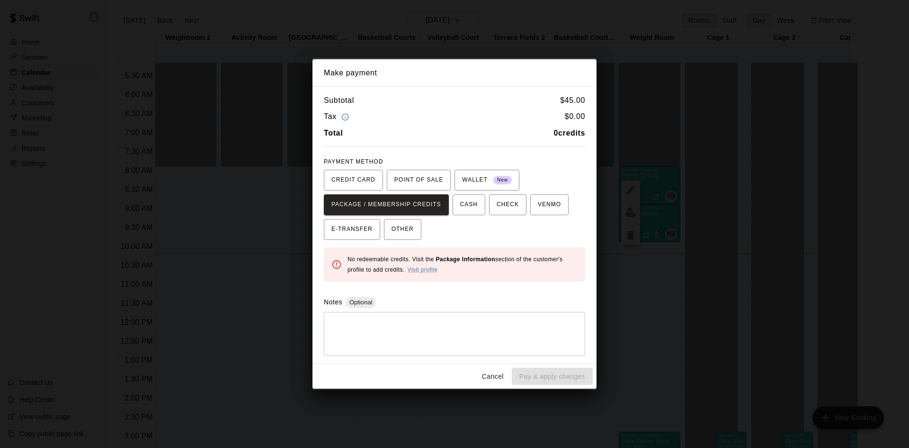
click at [496, 377] on button "Cancel" at bounding box center [493, 377] width 30 height 18
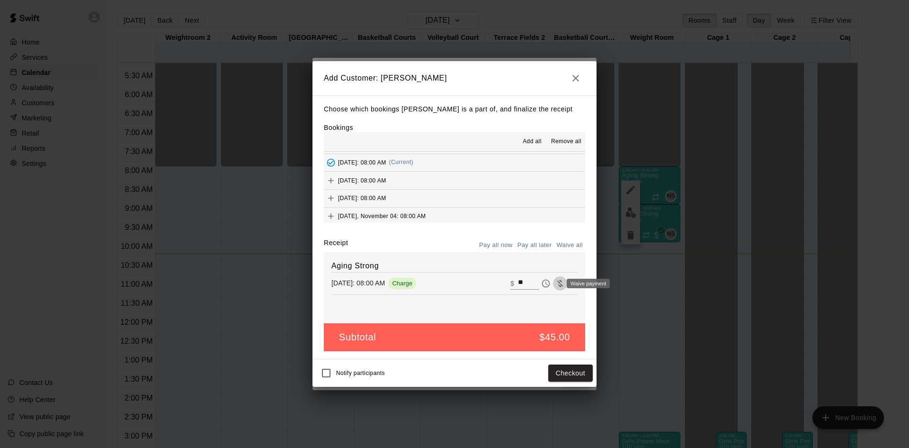
click at [556, 281] on icon "Waive payment" at bounding box center [560, 282] width 9 height 9
type input "*"
click at [565, 376] on button "Add customer" at bounding box center [564, 373] width 58 height 18
